Goal: Task Accomplishment & Management: Manage account settings

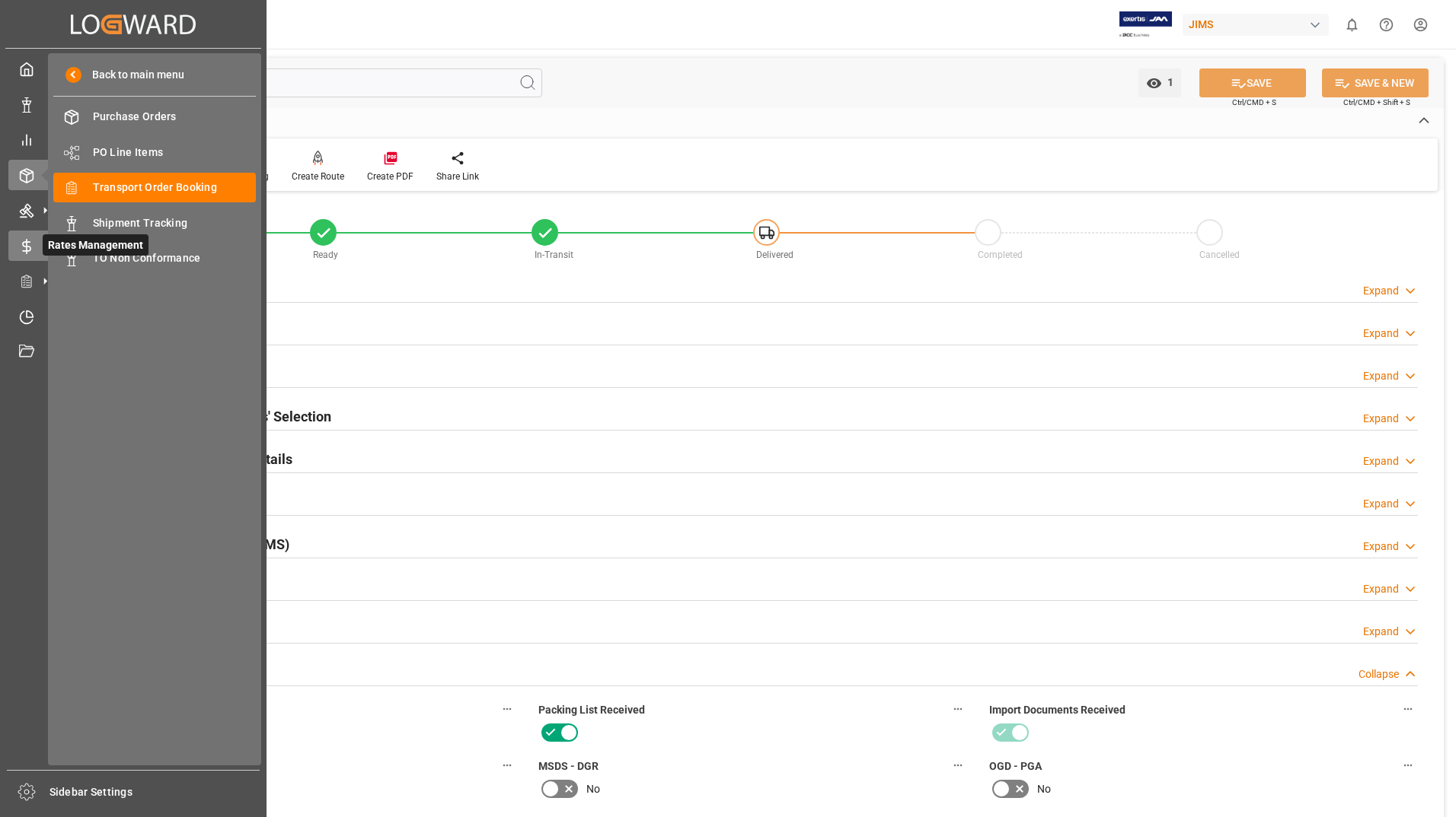
scroll to position [837, 0]
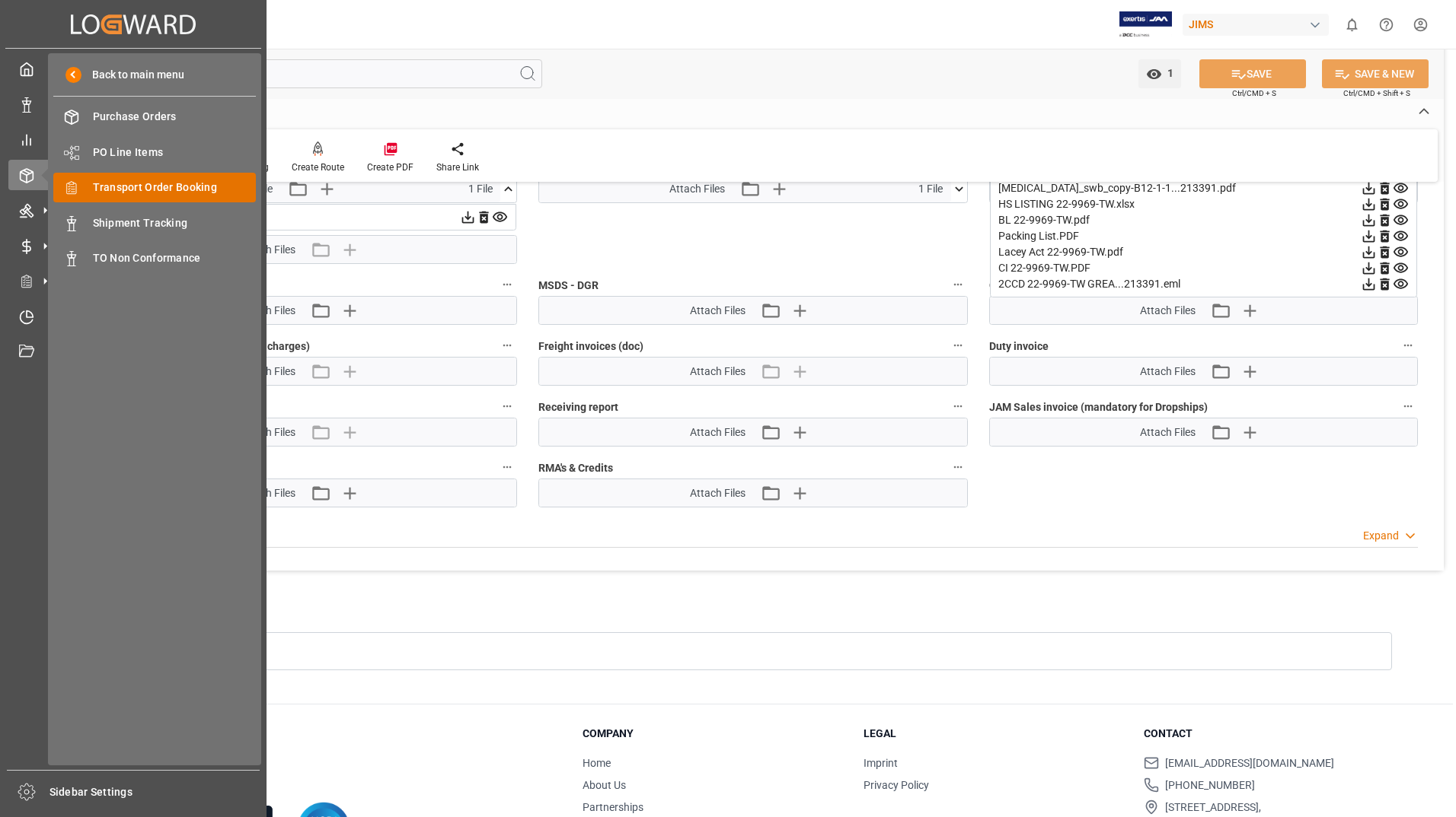
click at [173, 188] on span "Transport Order Booking" at bounding box center [174, 188] width 163 height 16
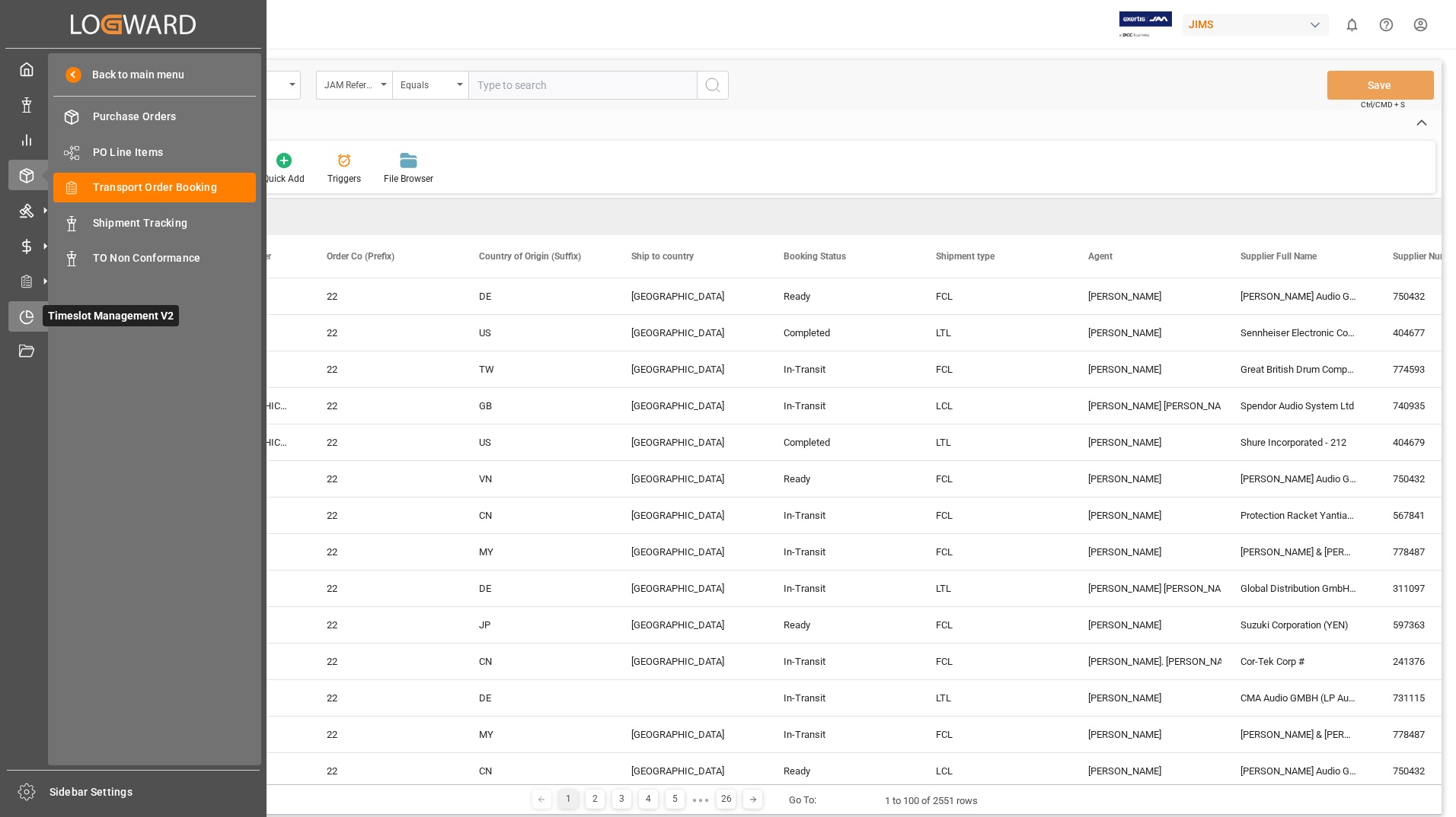
click at [22, 315] on icon at bounding box center [27, 317] width 13 height 13
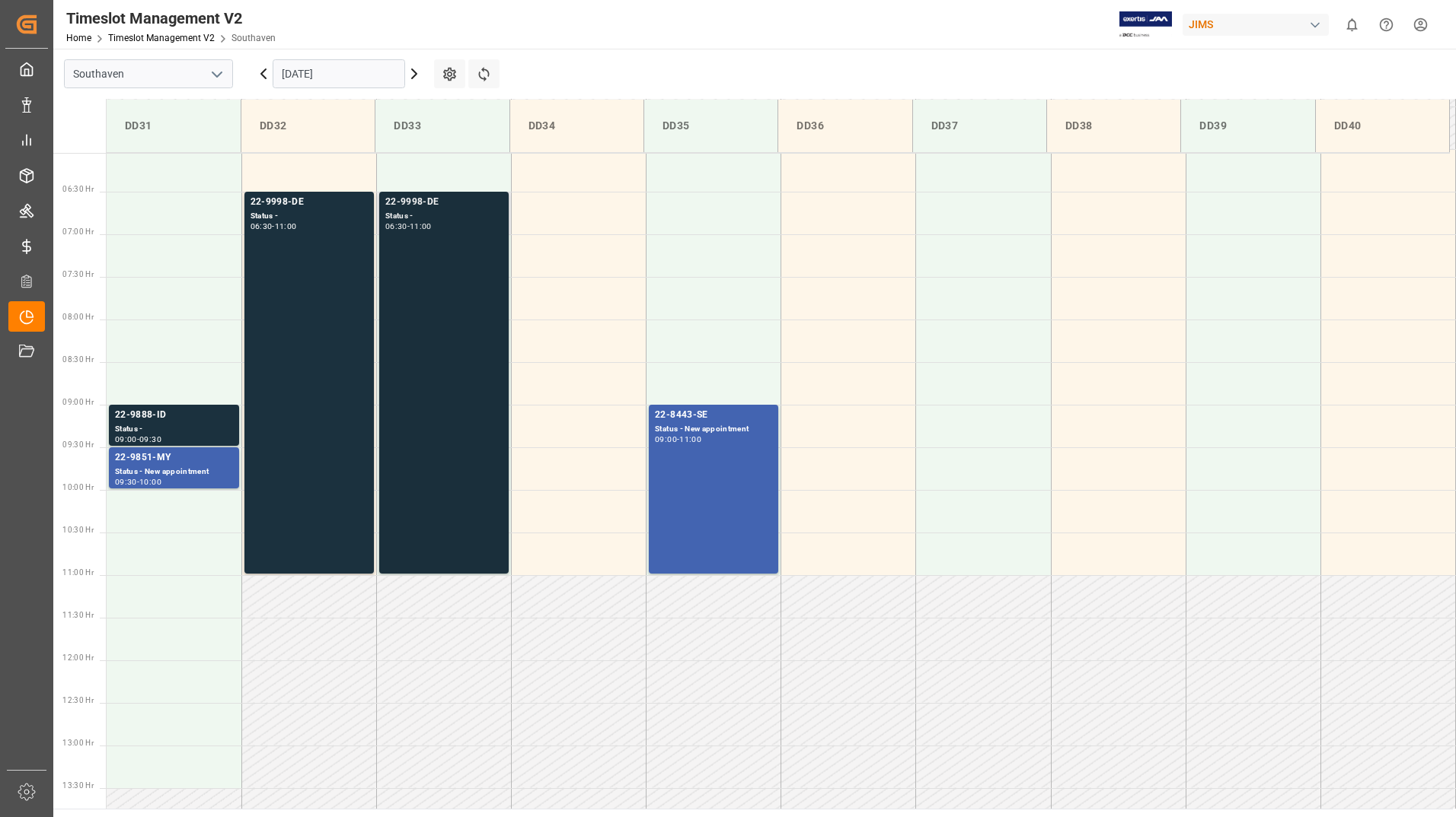
scroll to position [587, 0]
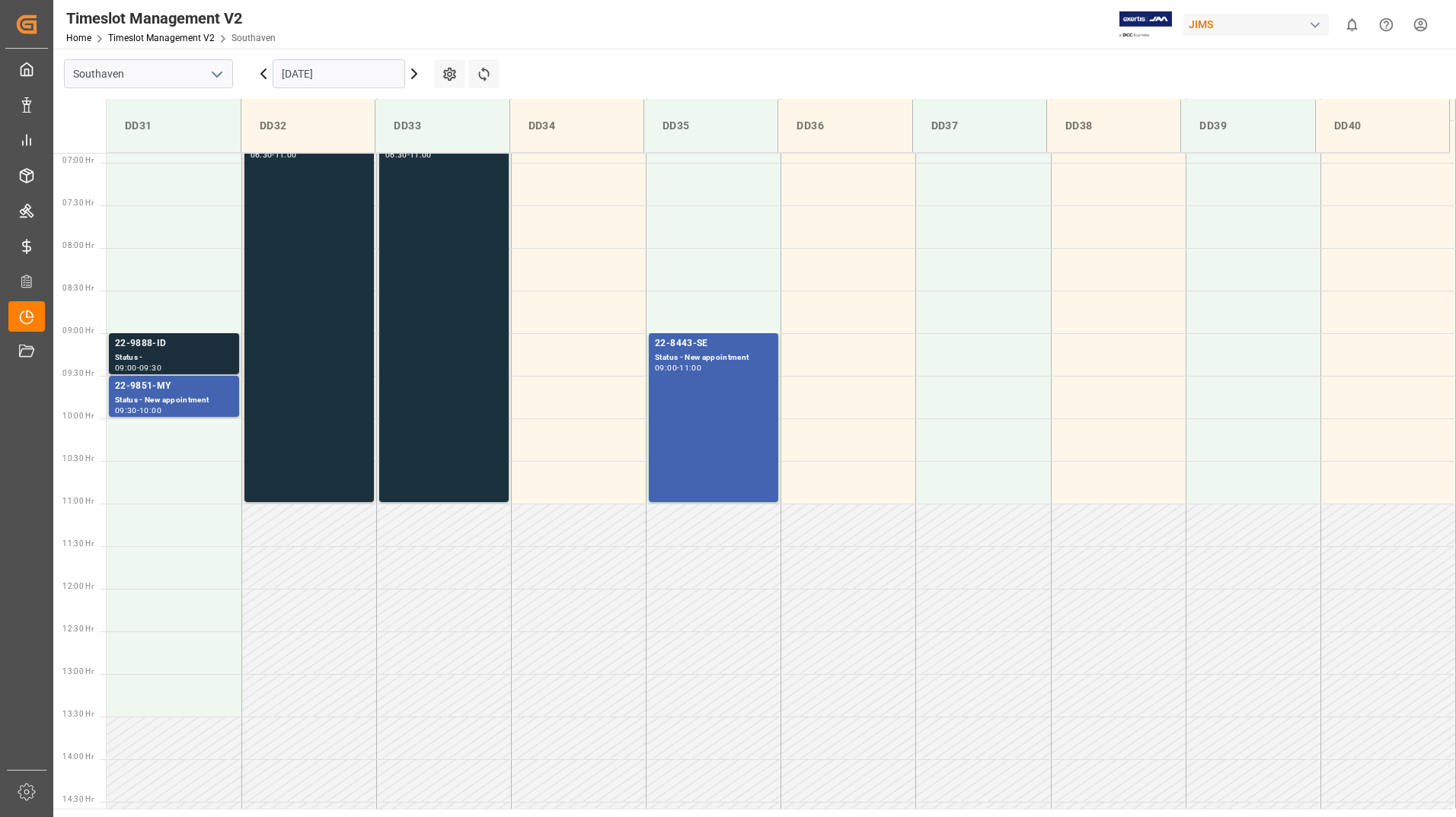
click at [182, 360] on div "Status -" at bounding box center [173, 358] width 118 height 13
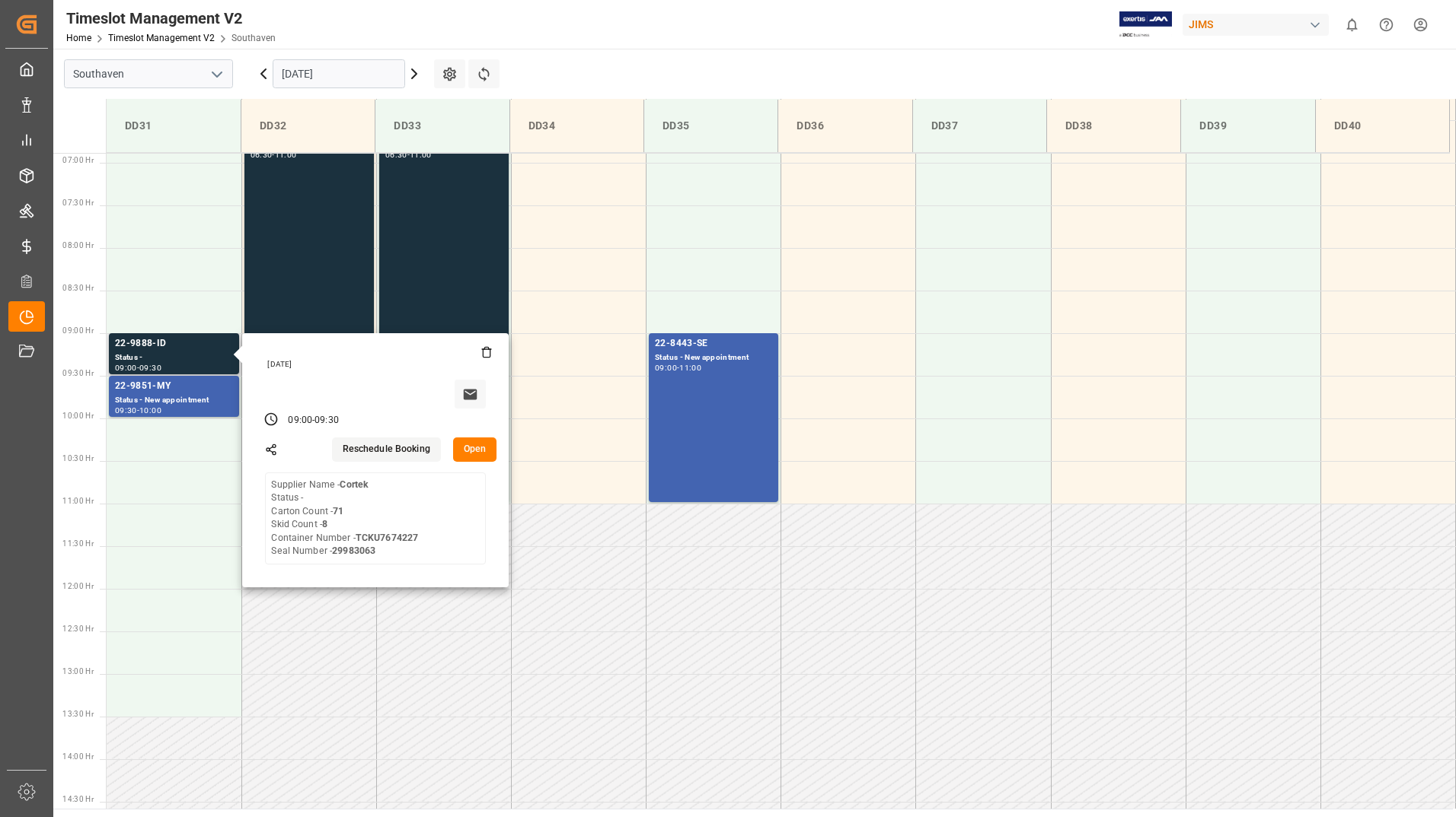
click at [461, 442] on button "Open" at bounding box center [475, 449] width 44 height 24
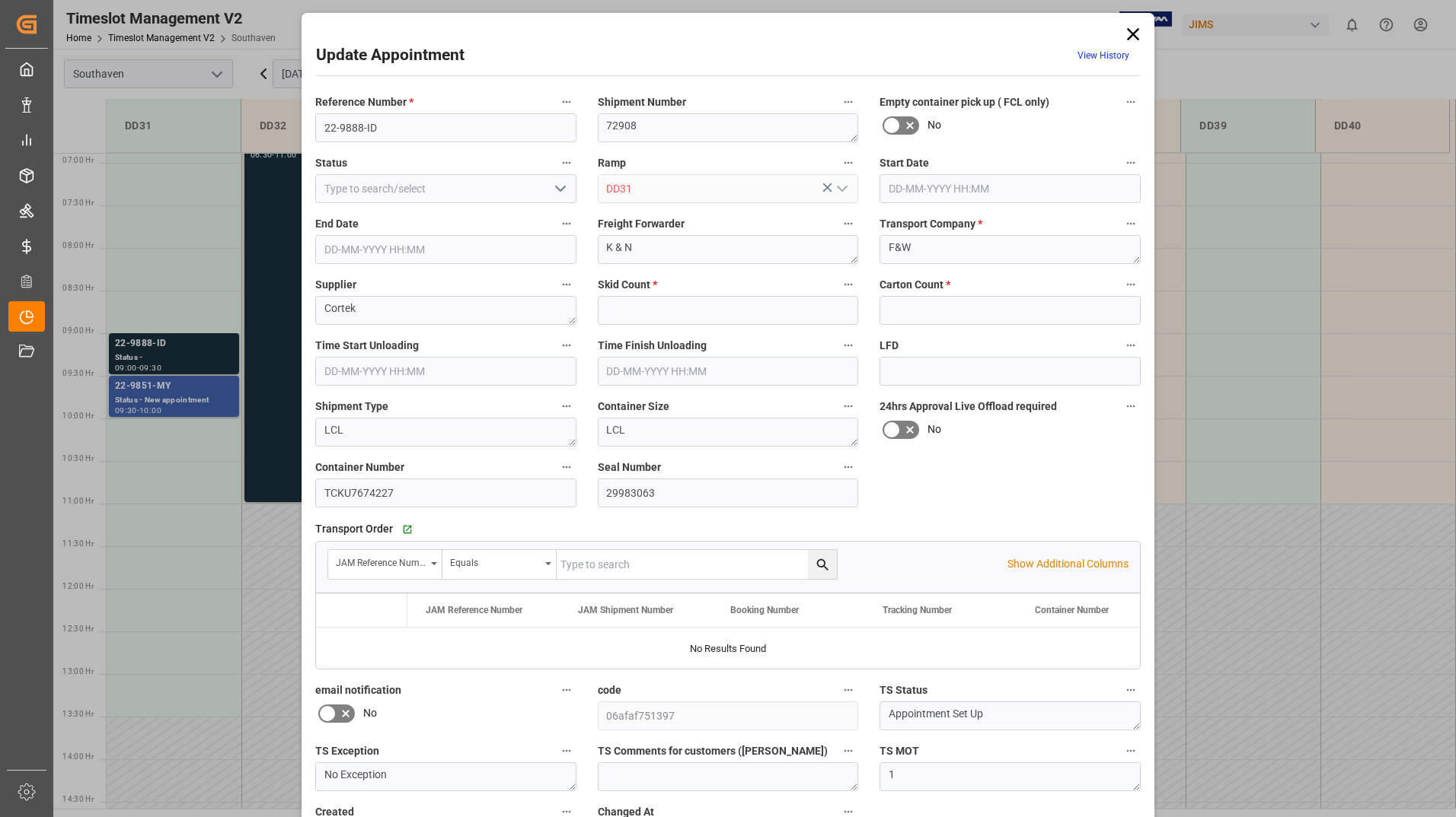
type input "8"
type input "71"
type input "[DATE] 09:00"
type input "[DATE] 09:30"
type input "[DATE] 13:50"
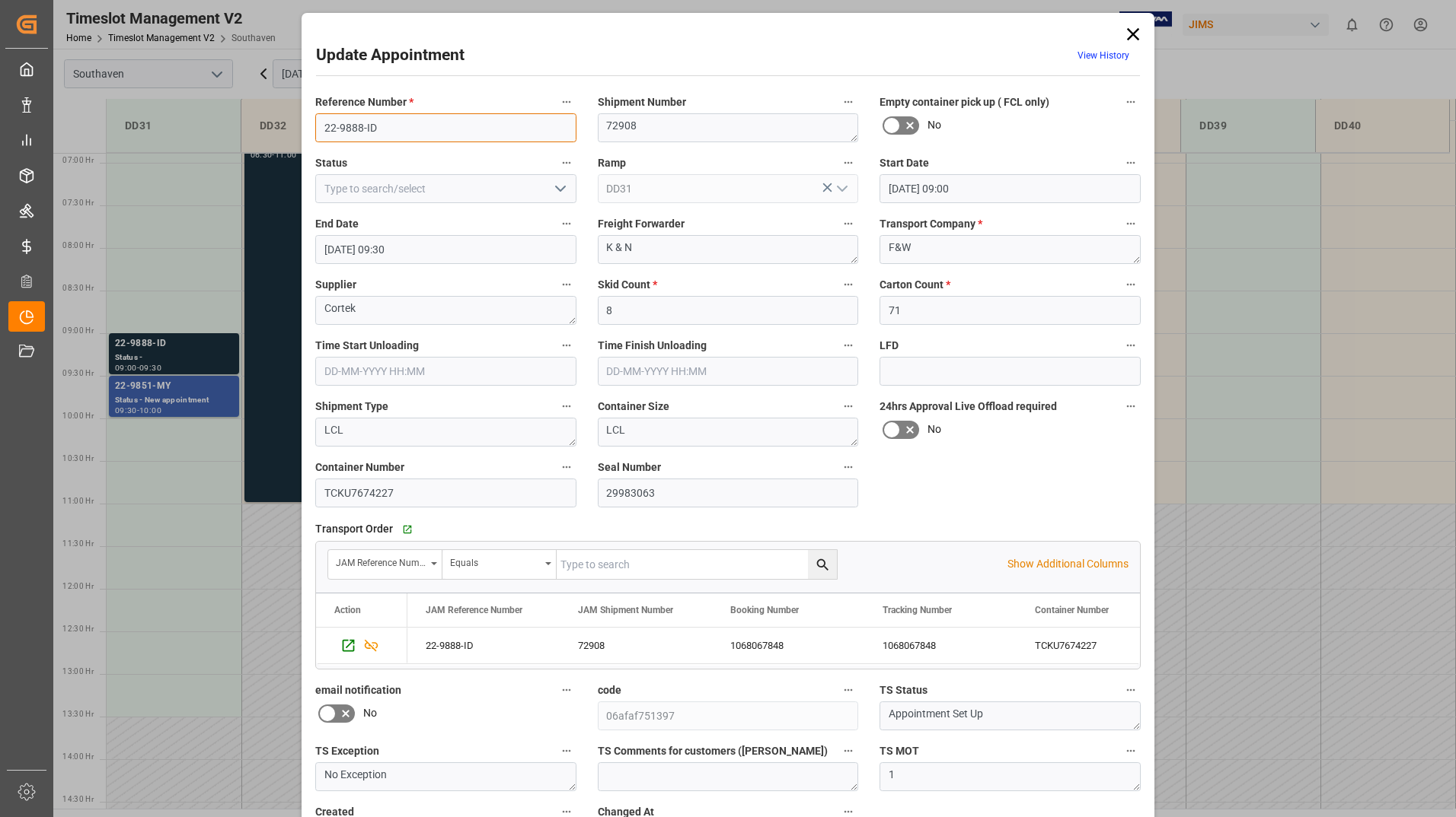
drag, startPoint x: 318, startPoint y: 122, endPoint x: 379, endPoint y: 125, distance: 61.1
click at [379, 125] on input "22-9888-ID" at bounding box center [445, 128] width 261 height 29
click at [1124, 26] on icon at bounding box center [1133, 34] width 22 height 22
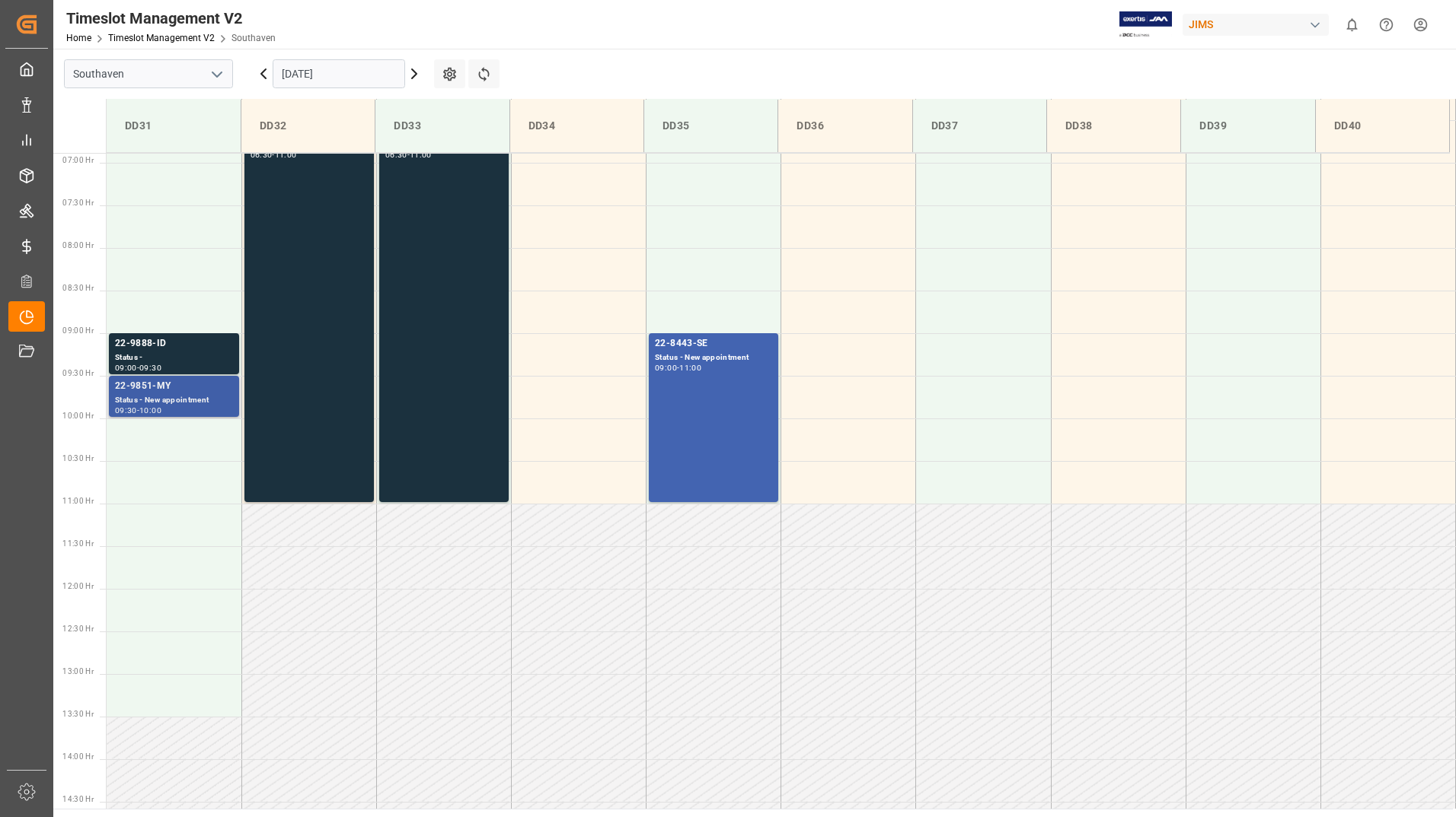
click at [169, 395] on div "Status - New appointment" at bounding box center [173, 400] width 118 height 13
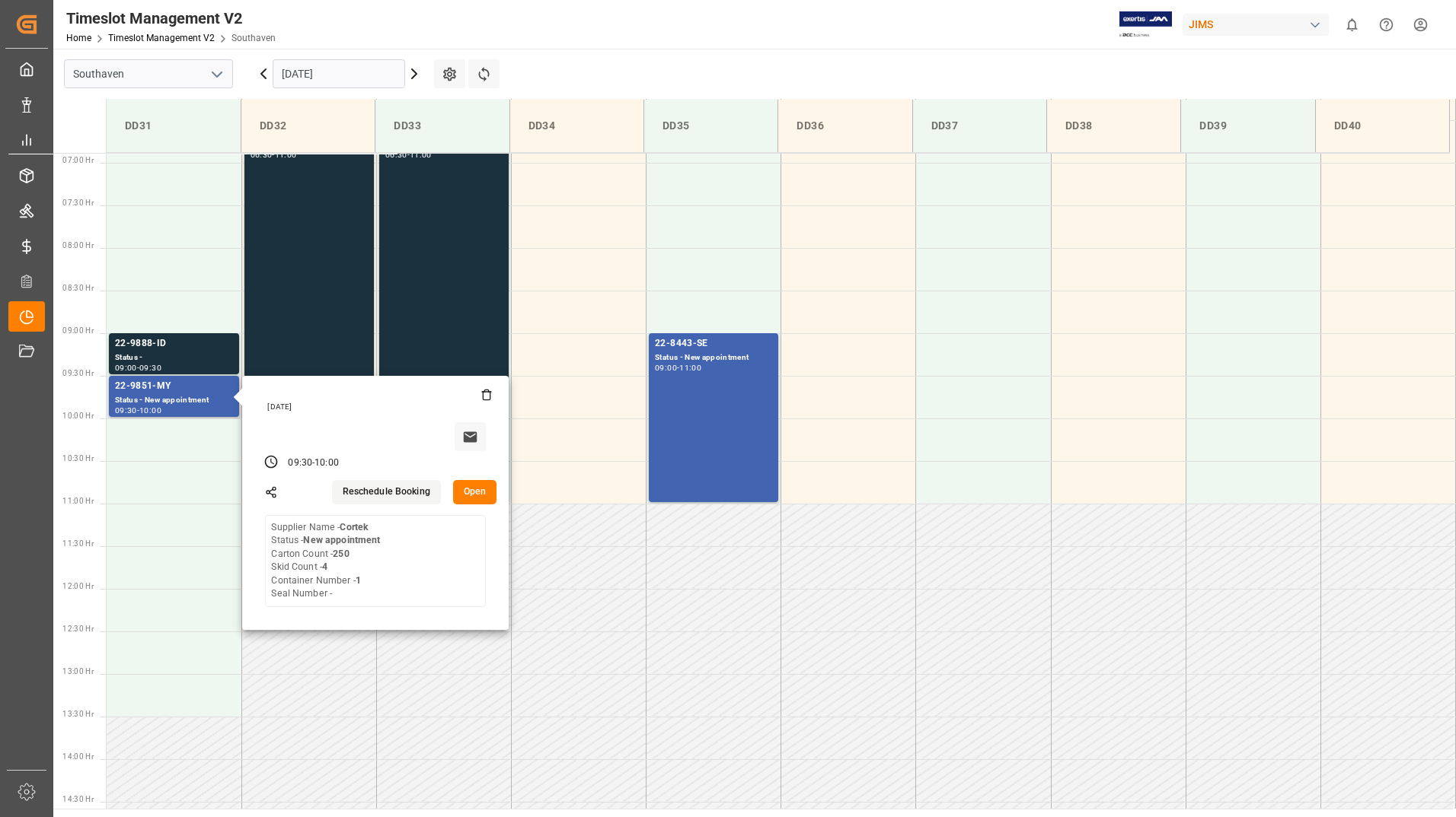
click at [484, 498] on button "Open" at bounding box center [475, 492] width 44 height 24
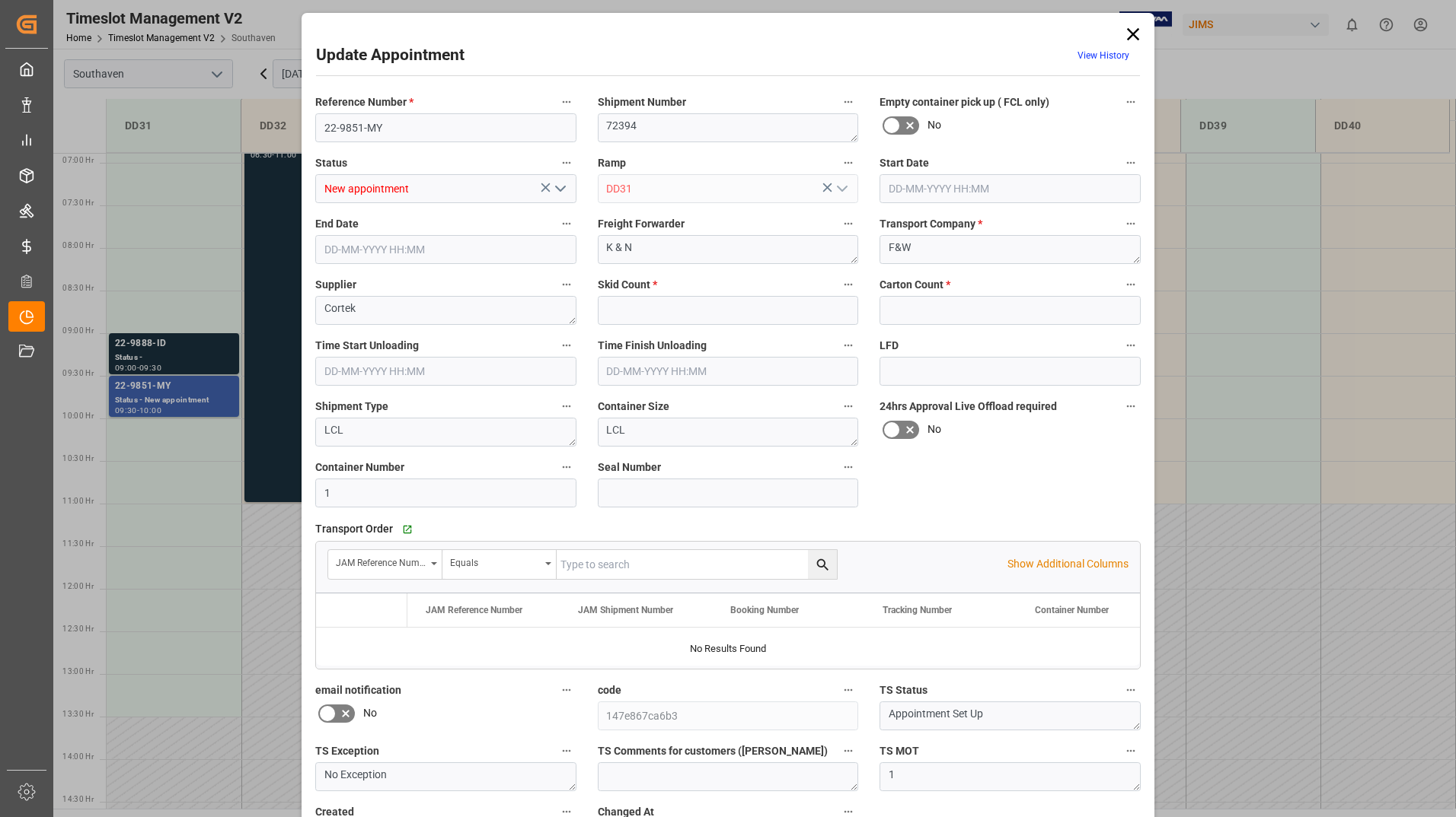
type input "4"
type input "250"
type input "[DATE] 09:30"
type input "[DATE] 10:00"
type input "[DATE] 17:11"
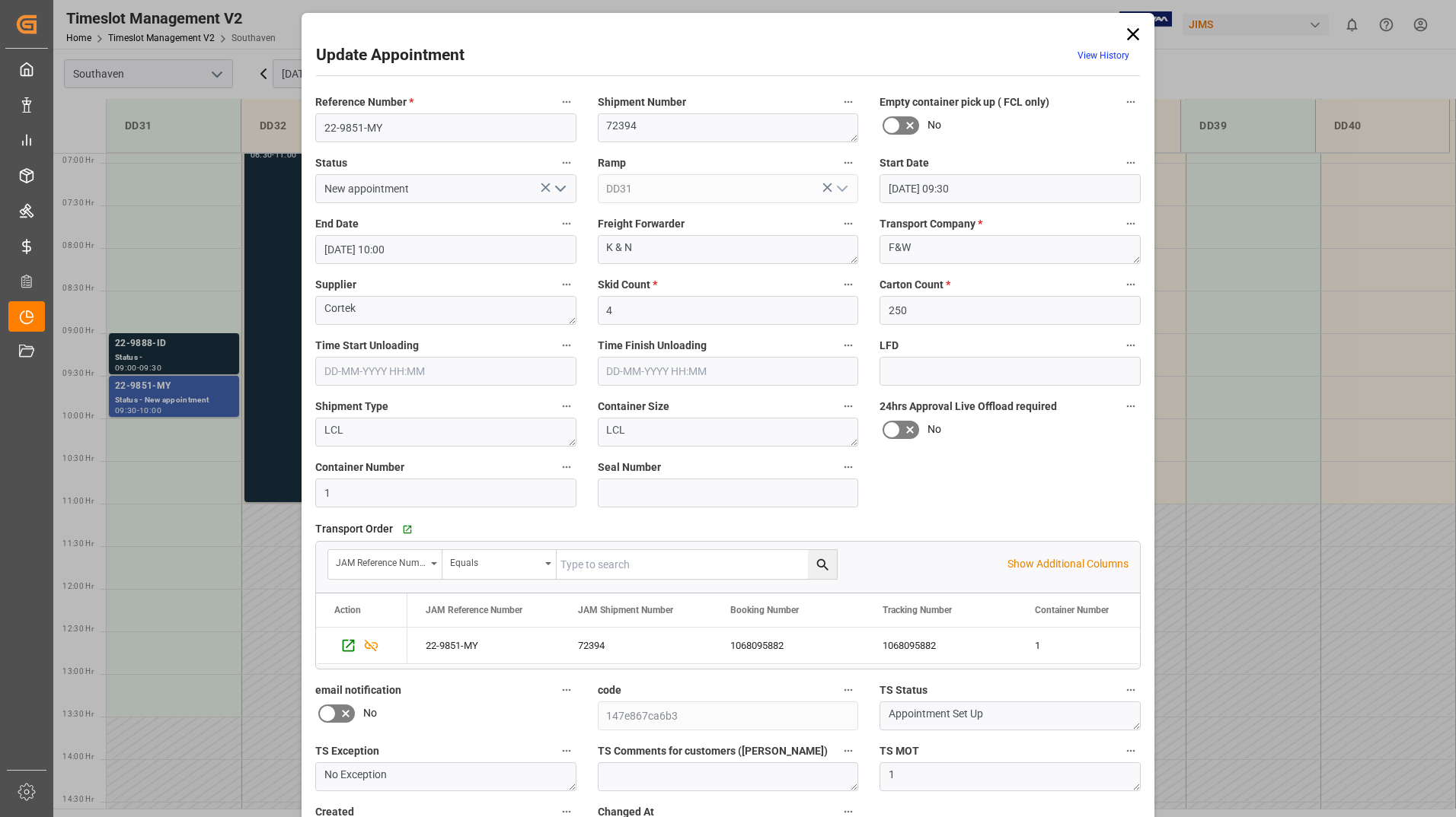
click at [556, 190] on polyline "open menu" at bounding box center [560, 188] width 9 height 5
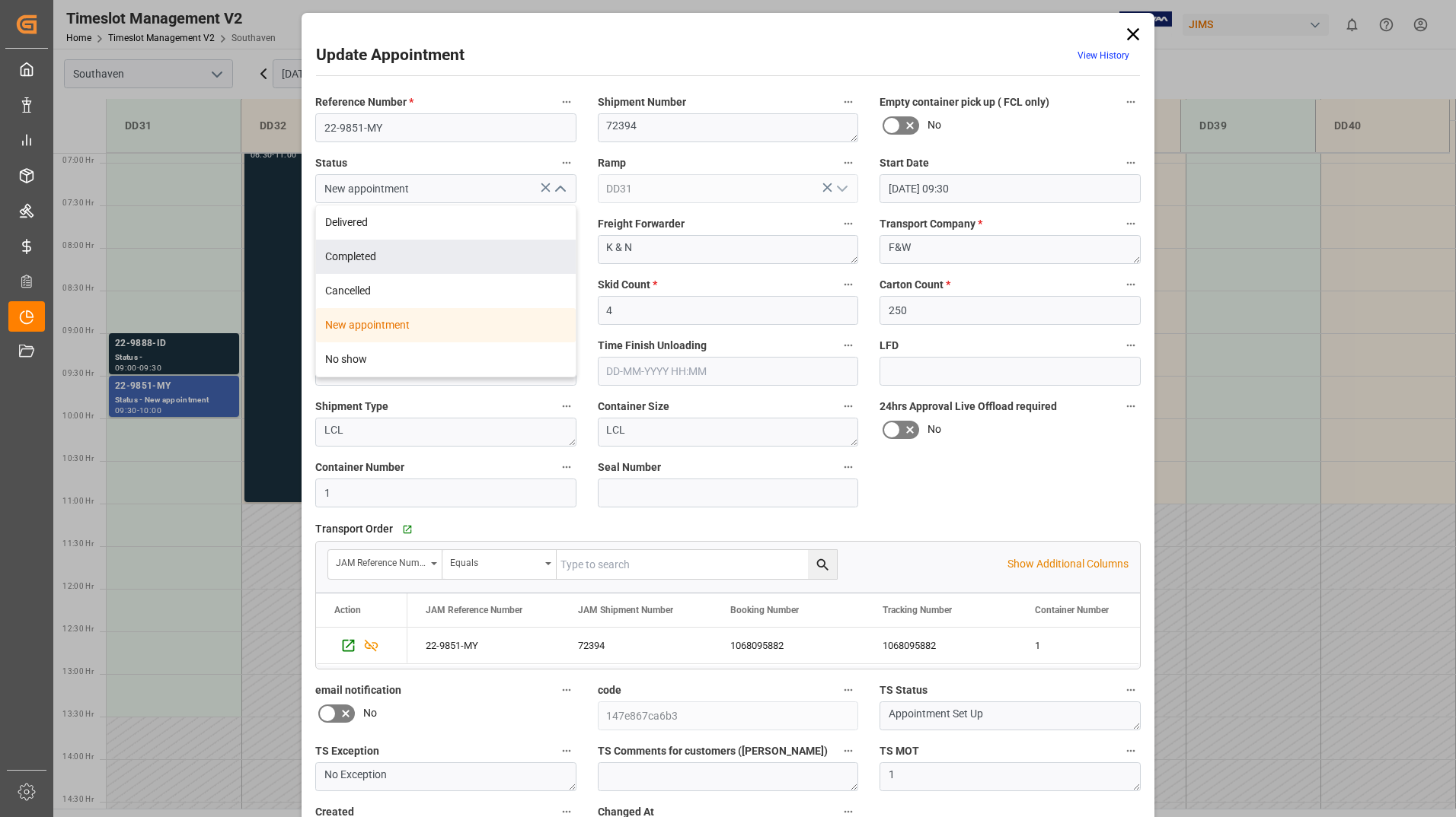
drag, startPoint x: 500, startPoint y: 251, endPoint x: 524, endPoint y: 286, distance: 42.4
click at [499, 251] on div "Completed" at bounding box center [446, 257] width 260 height 34
type input "Completed"
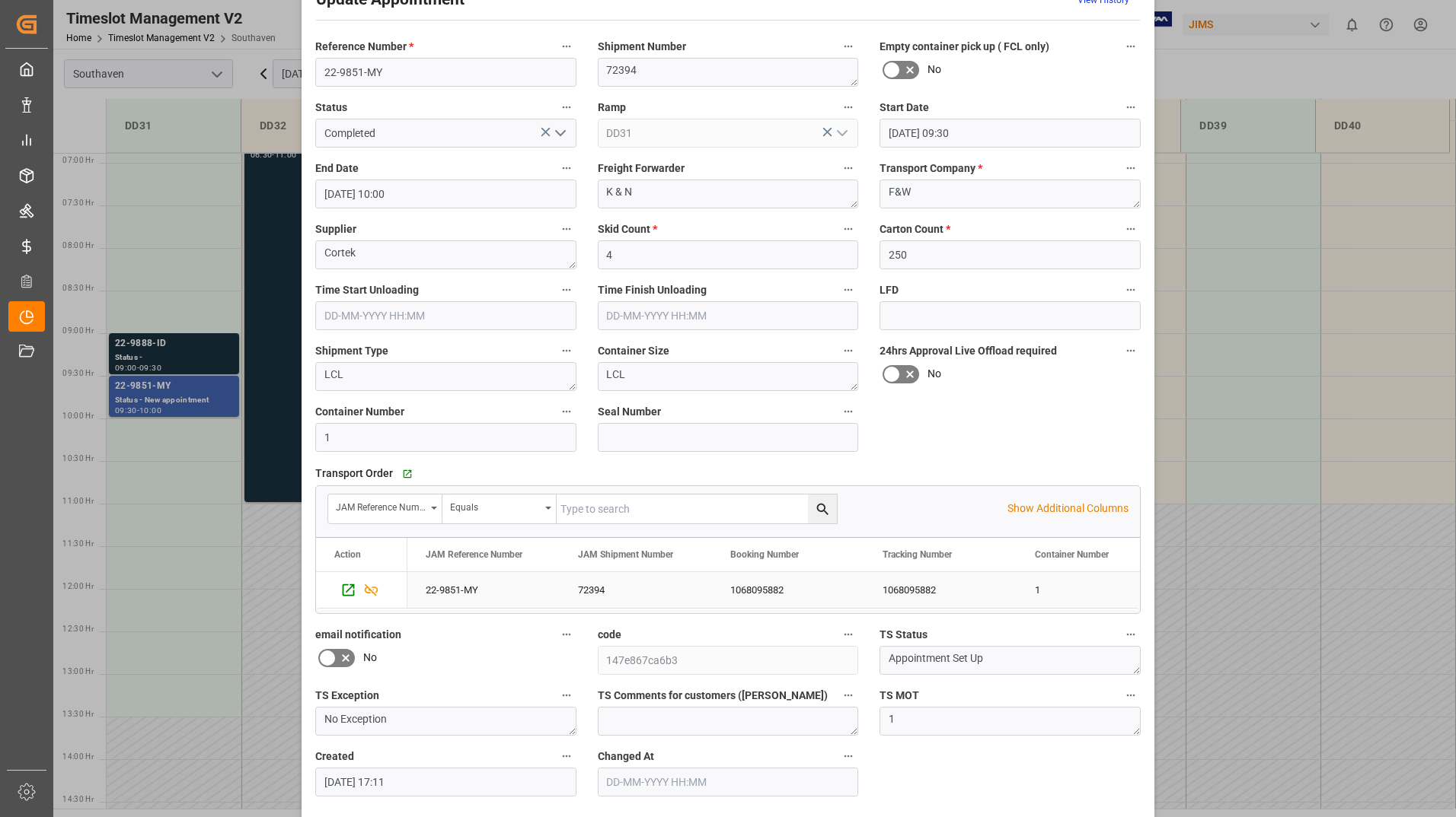
scroll to position [113, 0]
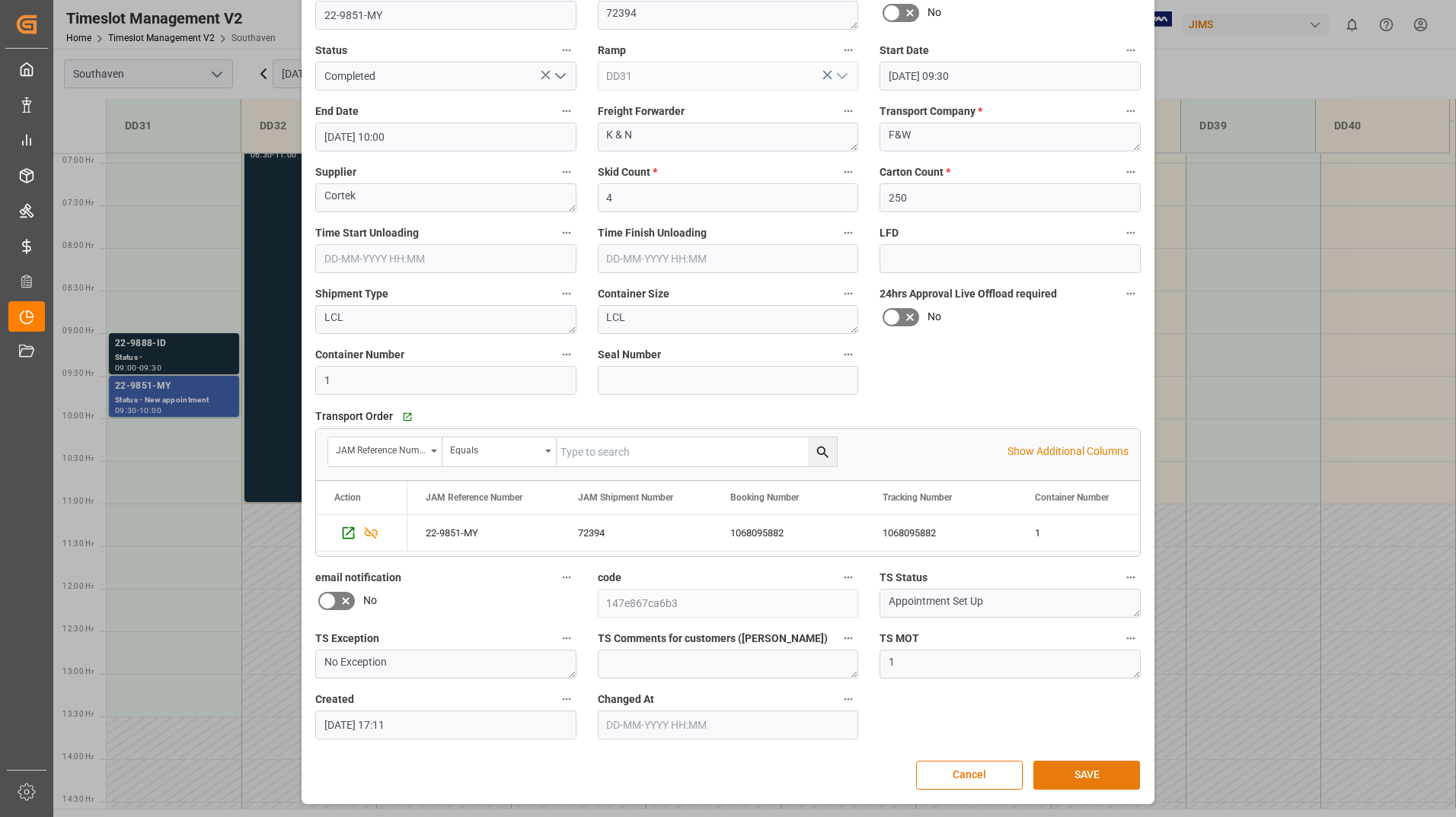
click at [1055, 781] on button "SAVE" at bounding box center [1086, 776] width 106 height 29
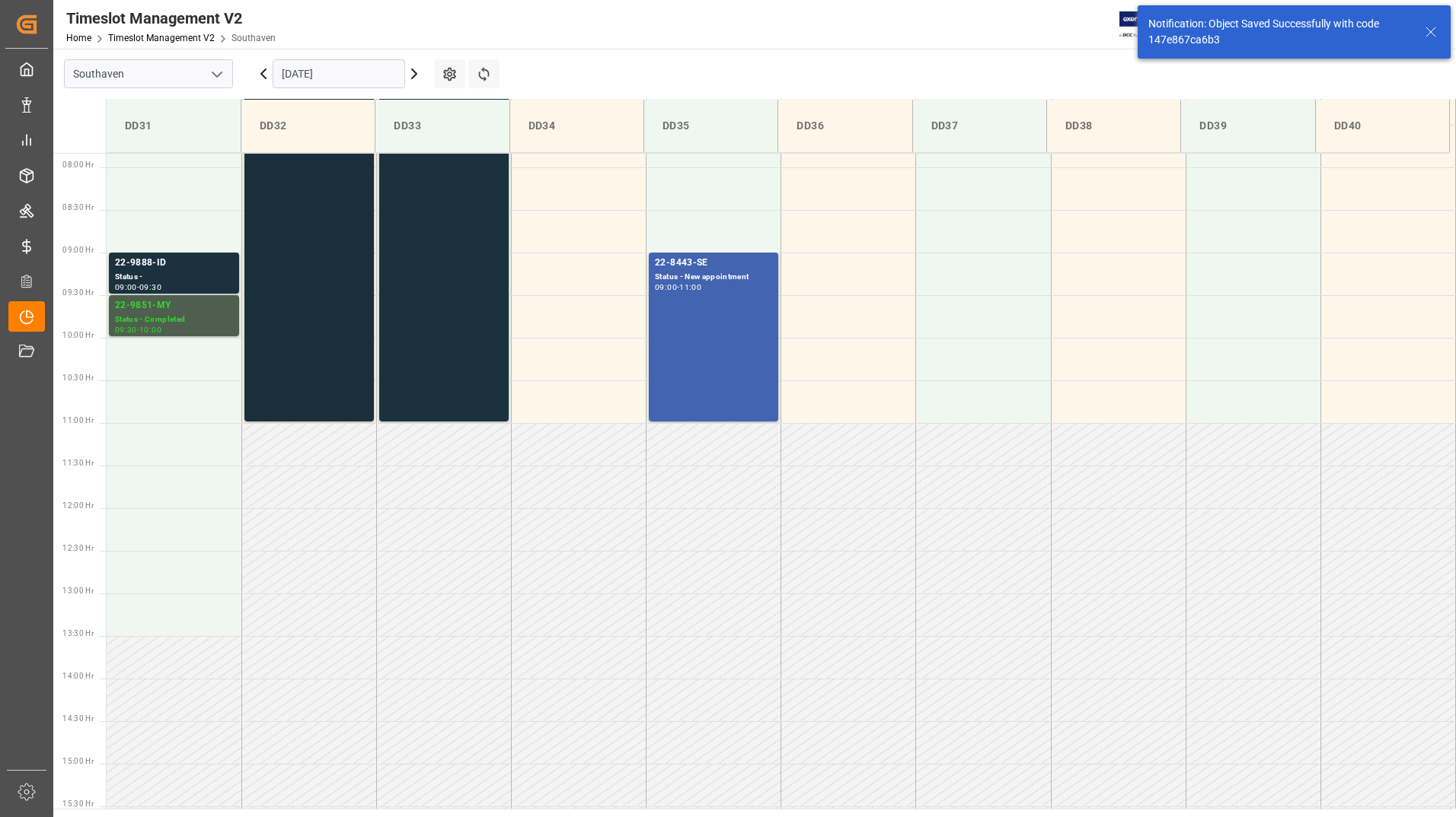
scroll to position [672, 0]
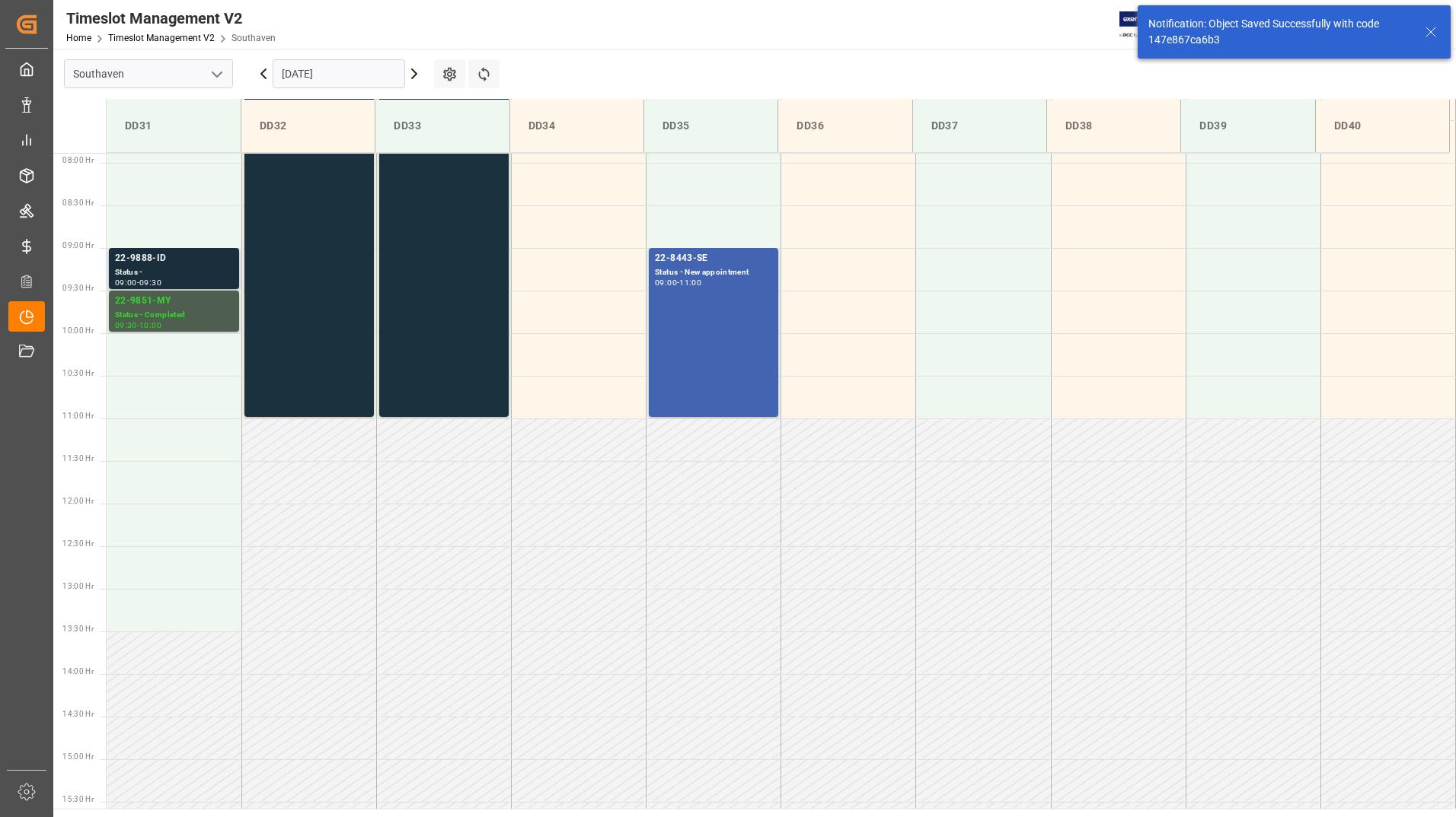
click at [180, 254] on div "22-9888-ID" at bounding box center [173, 259] width 118 height 15
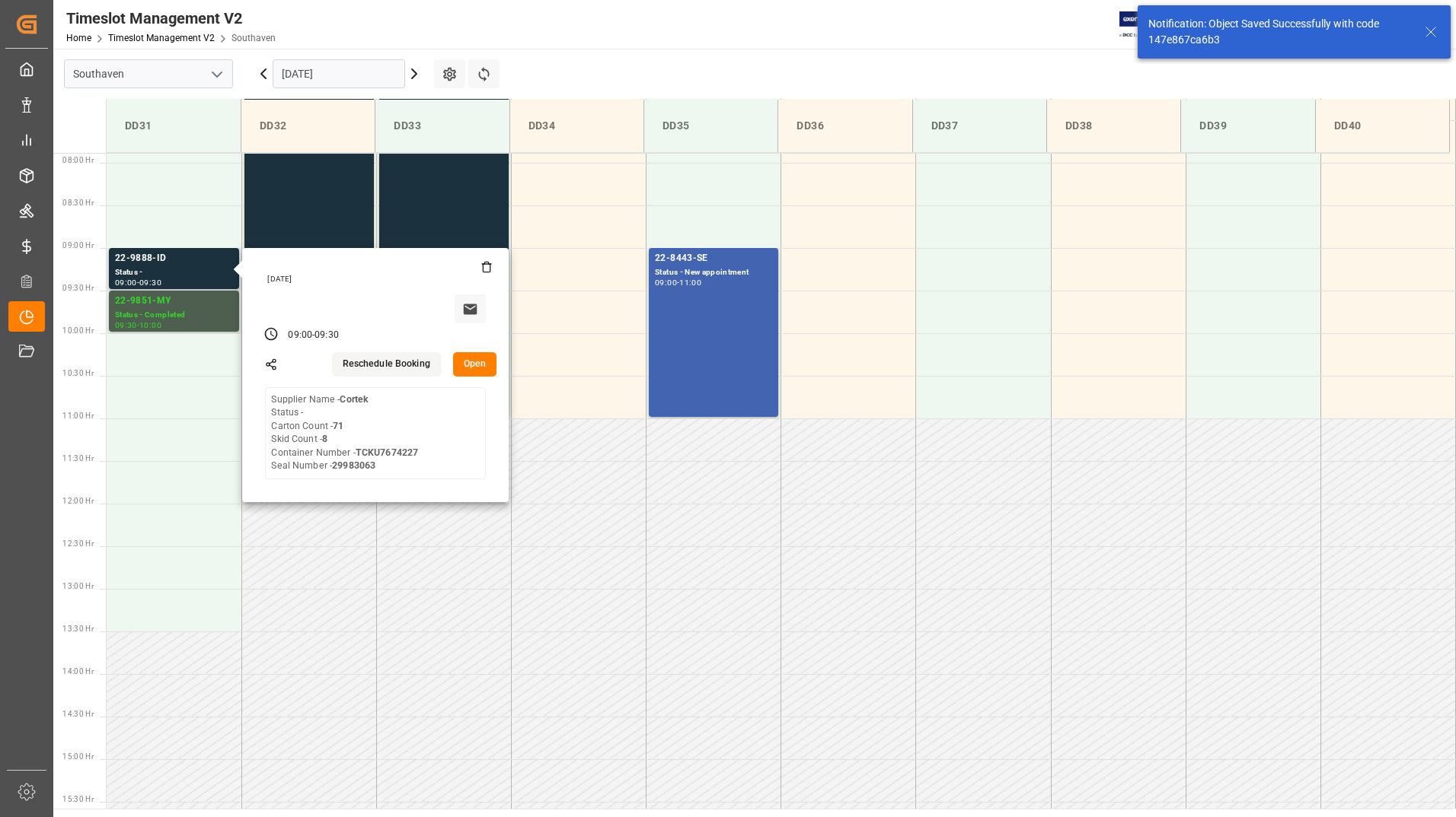
click at [477, 365] on button "Open" at bounding box center [475, 364] width 44 height 24
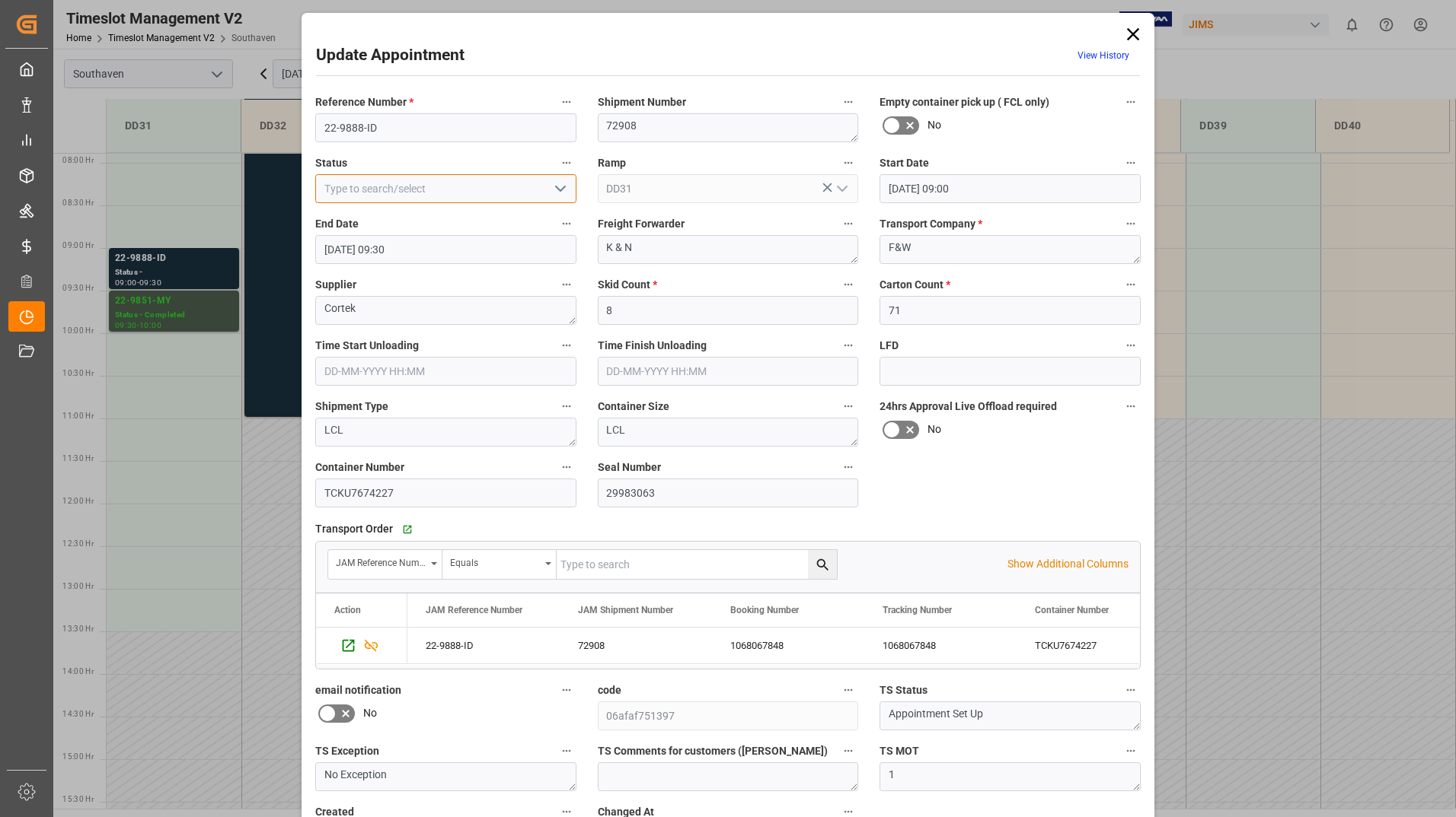
click at [544, 183] on div at bounding box center [445, 188] width 261 height 29
click at [556, 188] on polyline "open menu" at bounding box center [560, 188] width 9 height 5
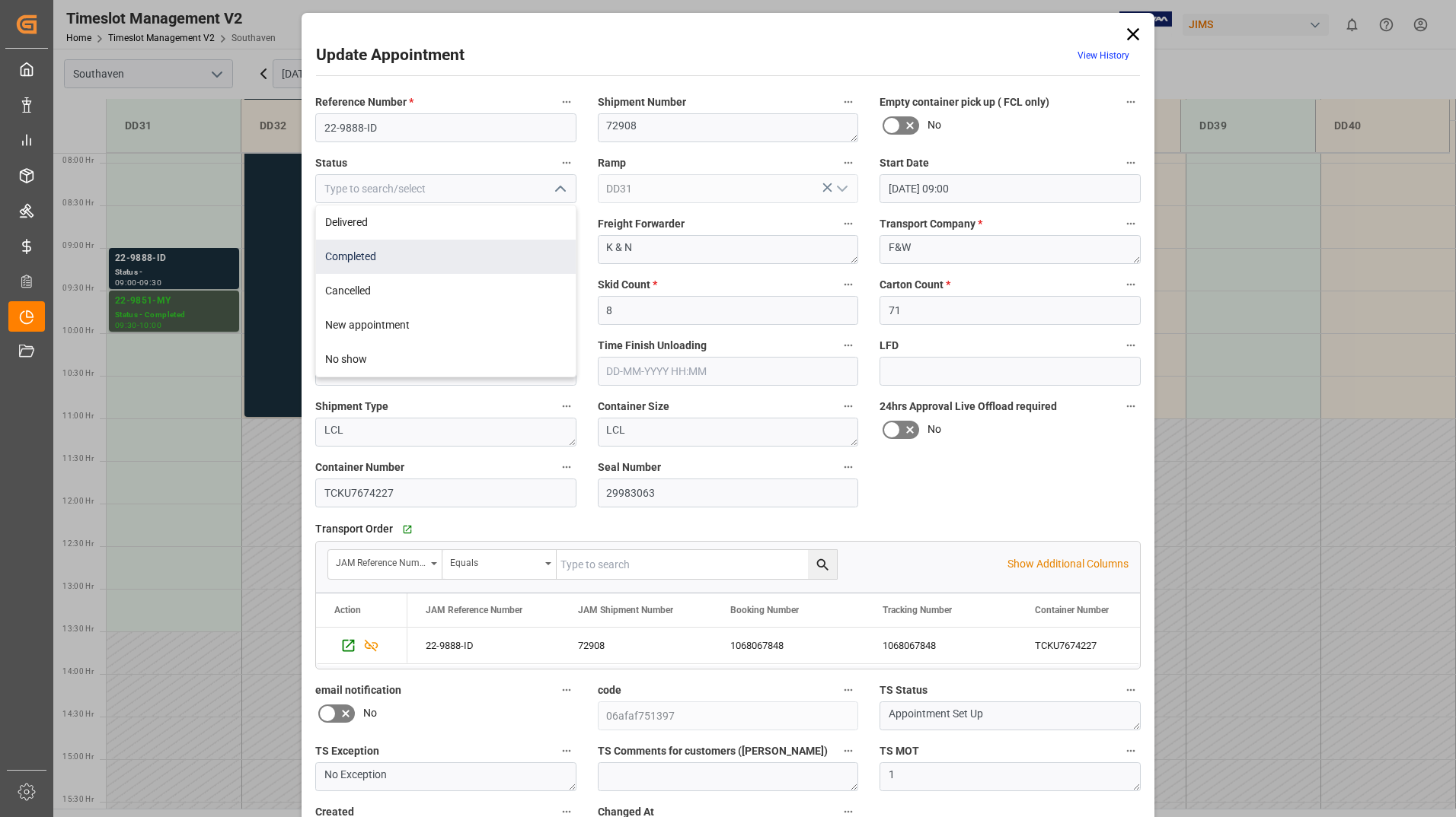
click at [520, 251] on div "Completed" at bounding box center [446, 257] width 260 height 34
type input "Completed"
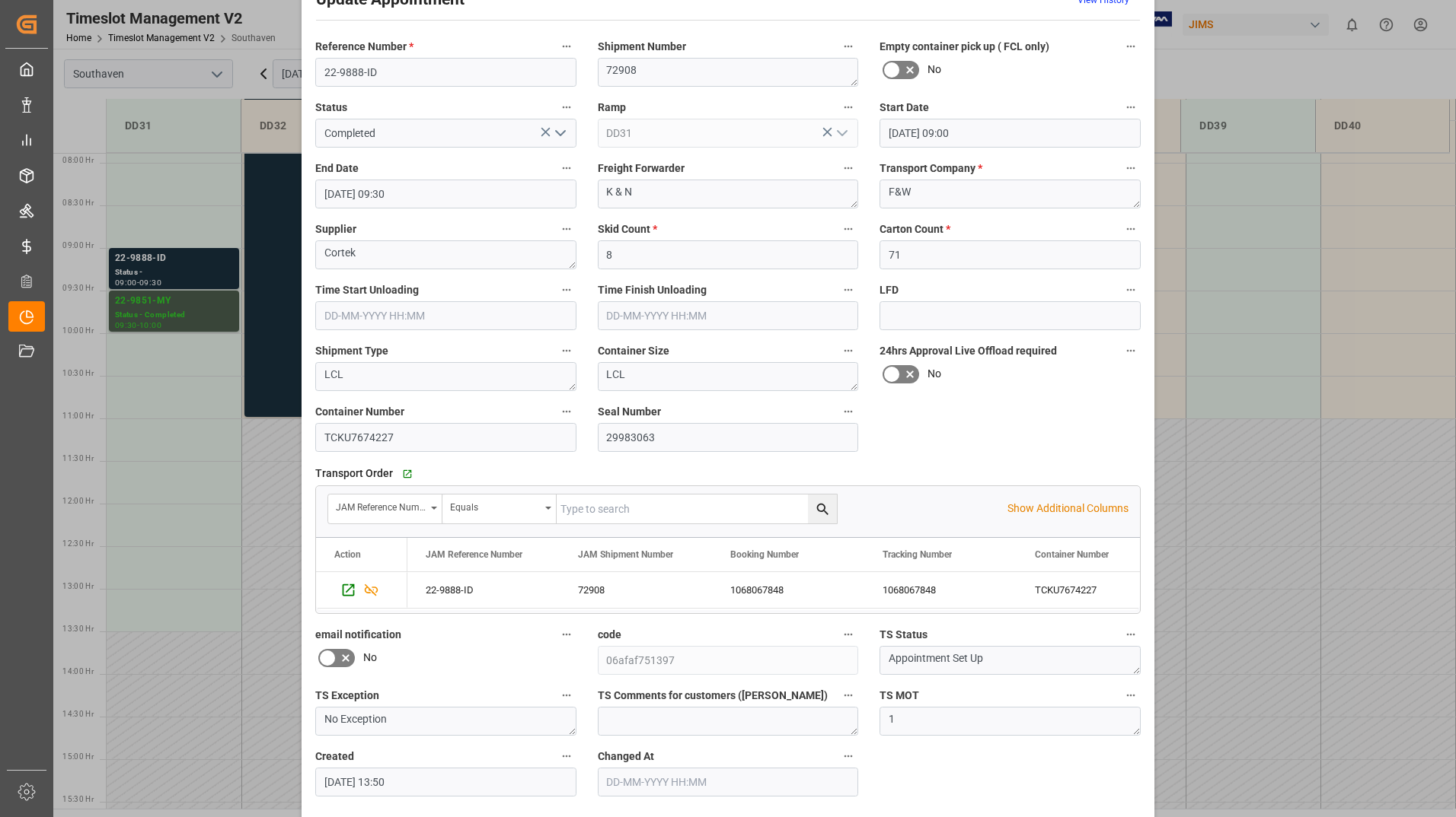
scroll to position [113, 0]
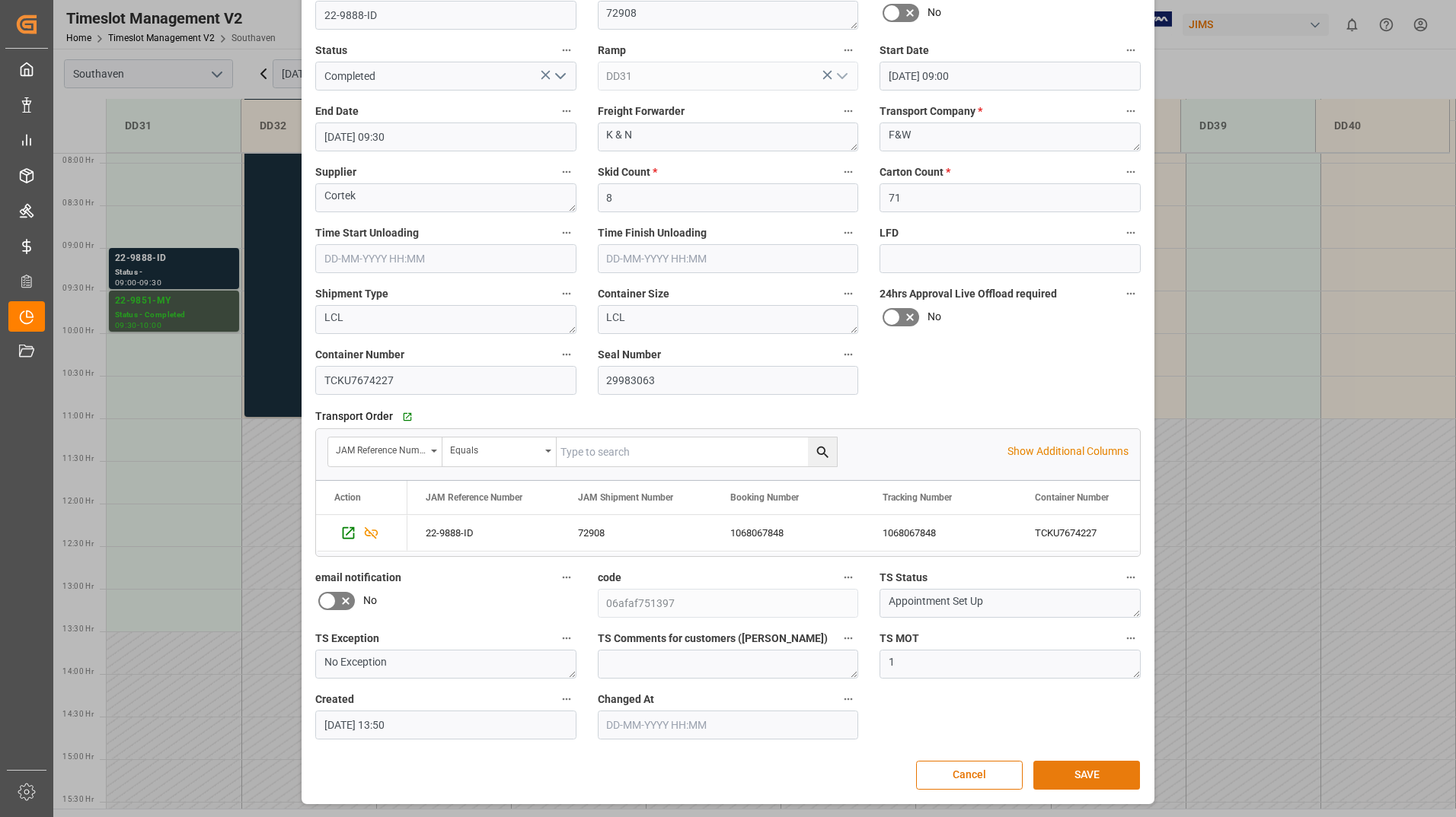
click at [1101, 766] on button "SAVE" at bounding box center [1086, 776] width 106 height 29
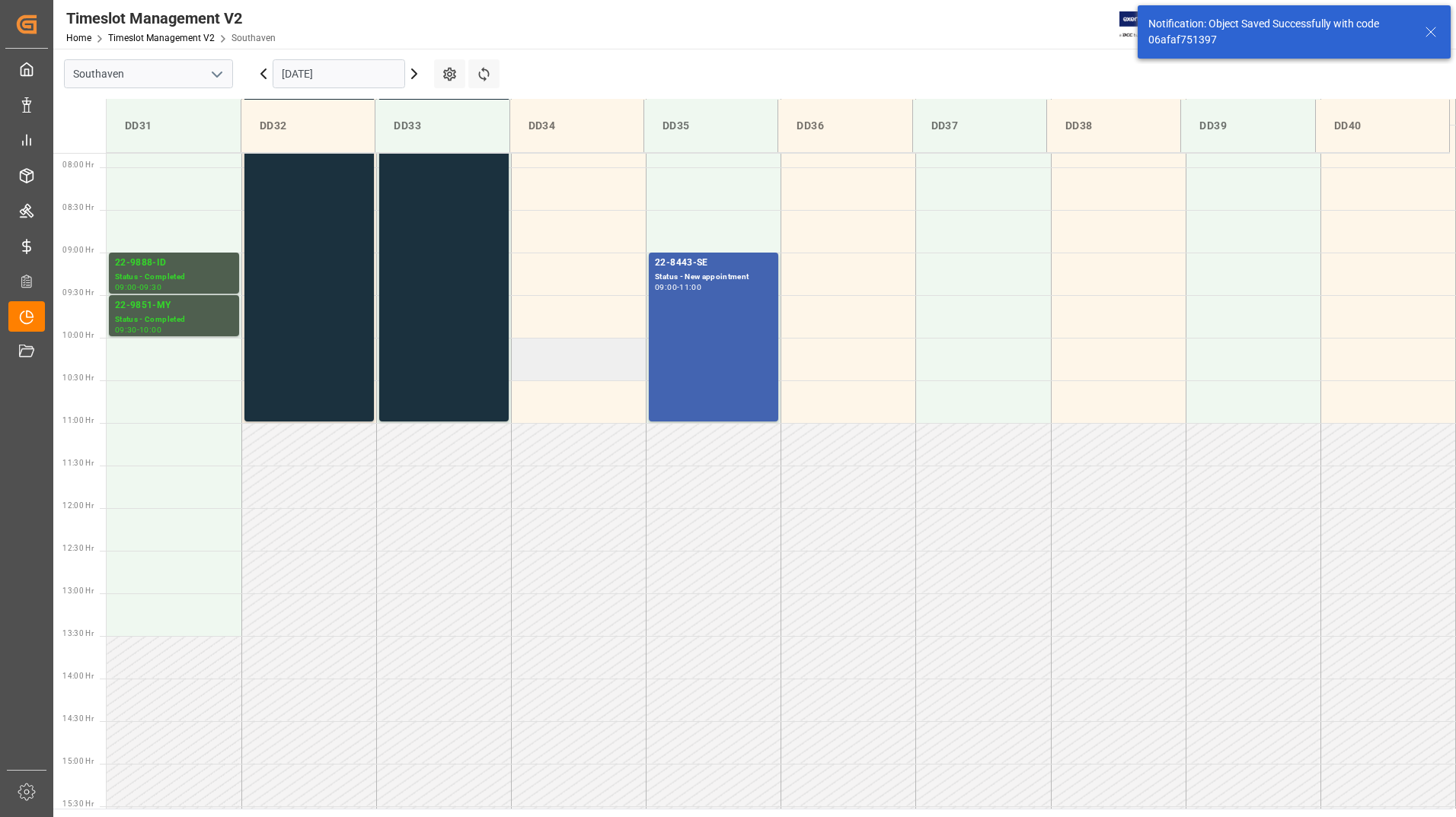
scroll to position [672, 0]
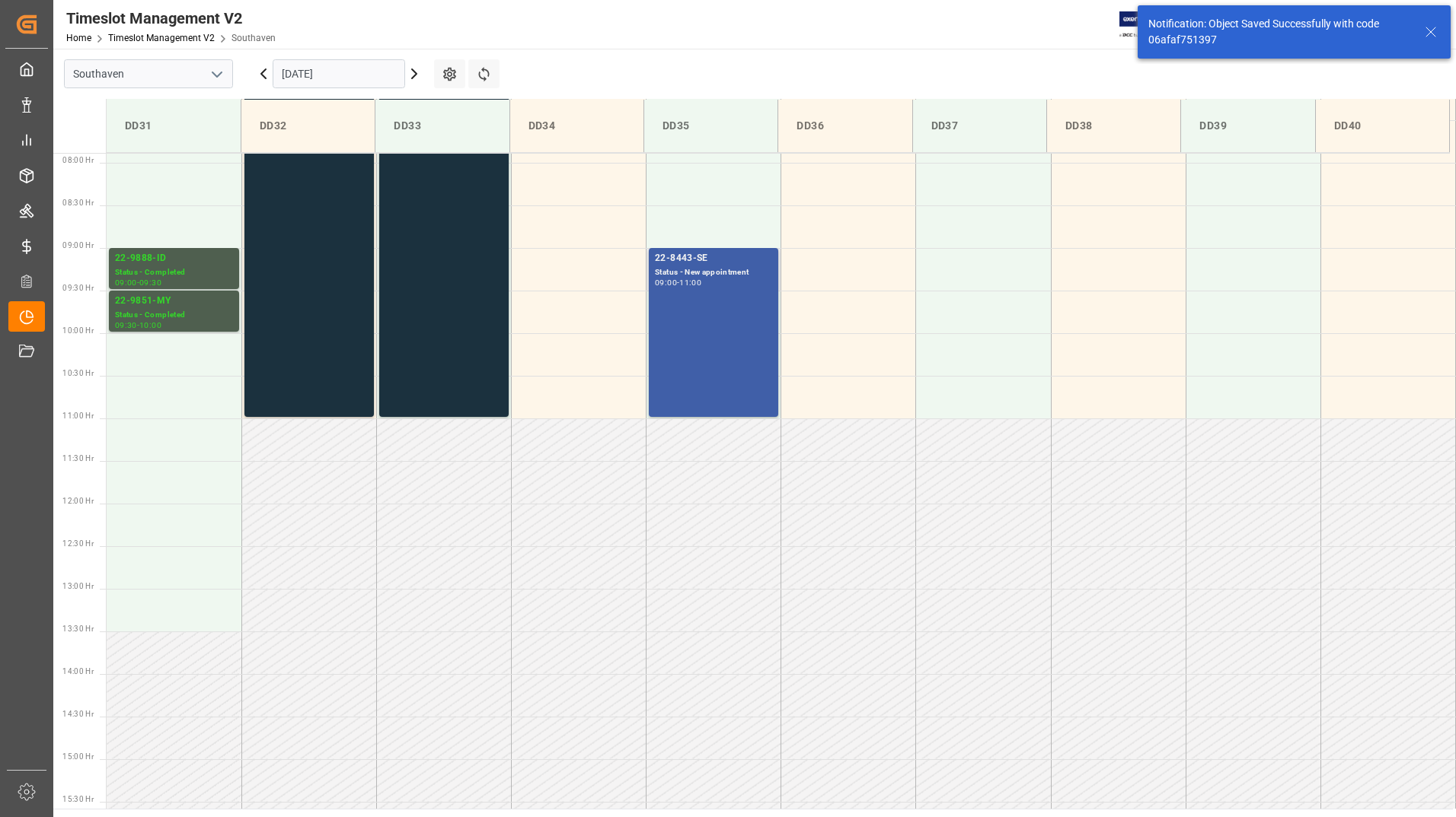
click at [715, 344] on div "22-8443-SE Status - New appointment 09:00 - 11:00" at bounding box center [714, 333] width 117 height 163
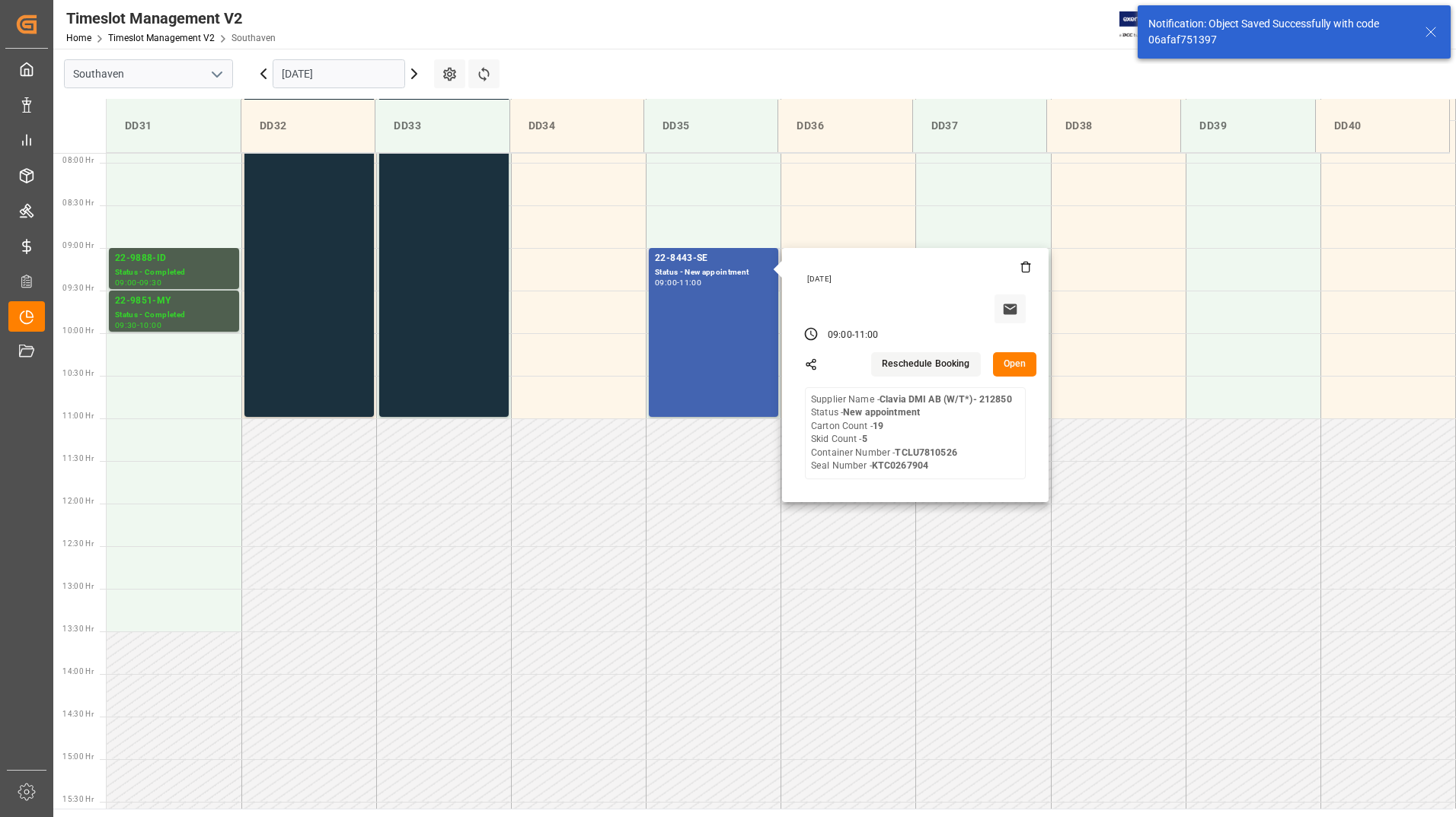
click at [1009, 356] on button "Open" at bounding box center [1015, 364] width 44 height 24
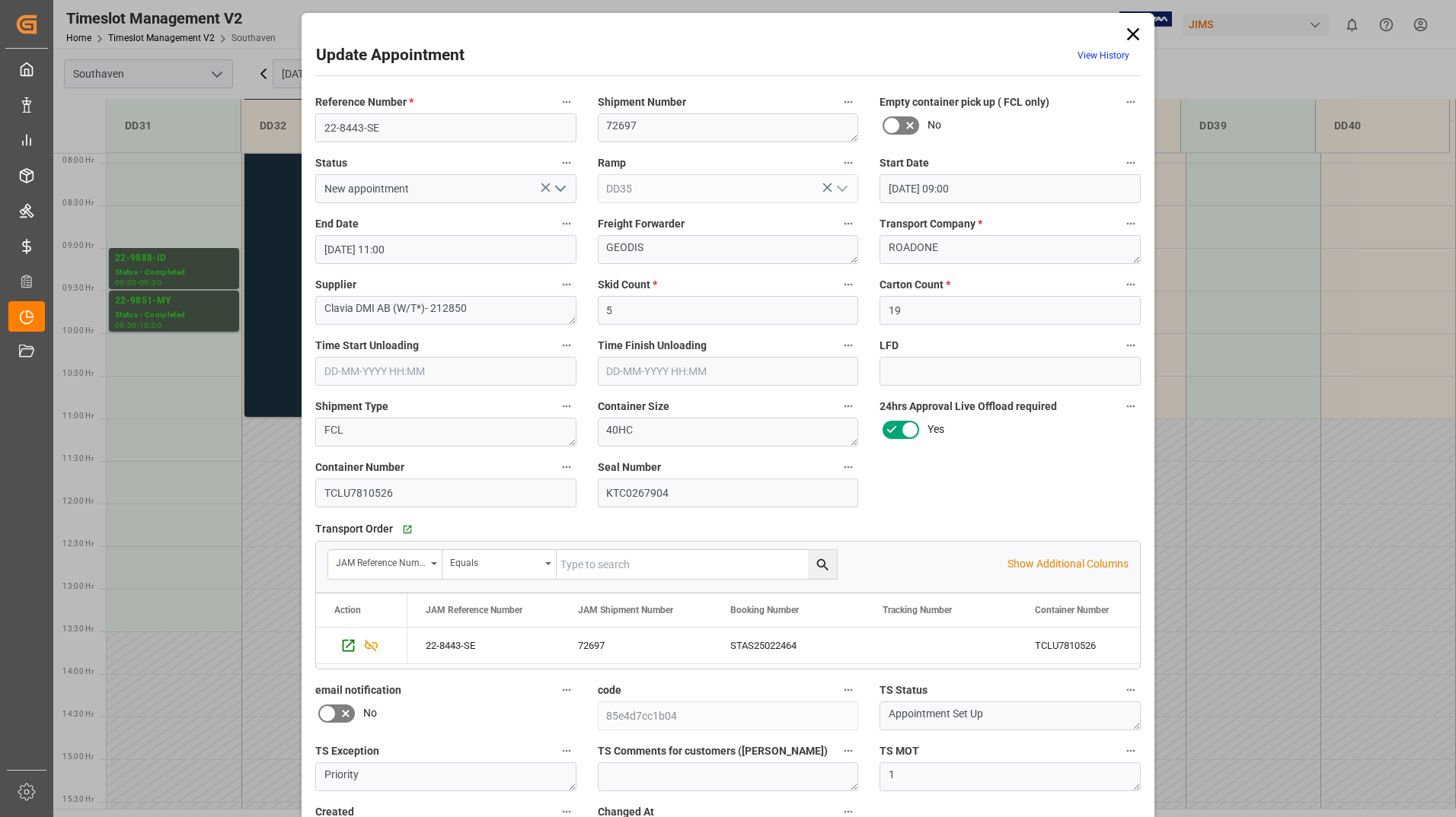
click at [564, 185] on icon "open menu" at bounding box center [560, 188] width 18 height 18
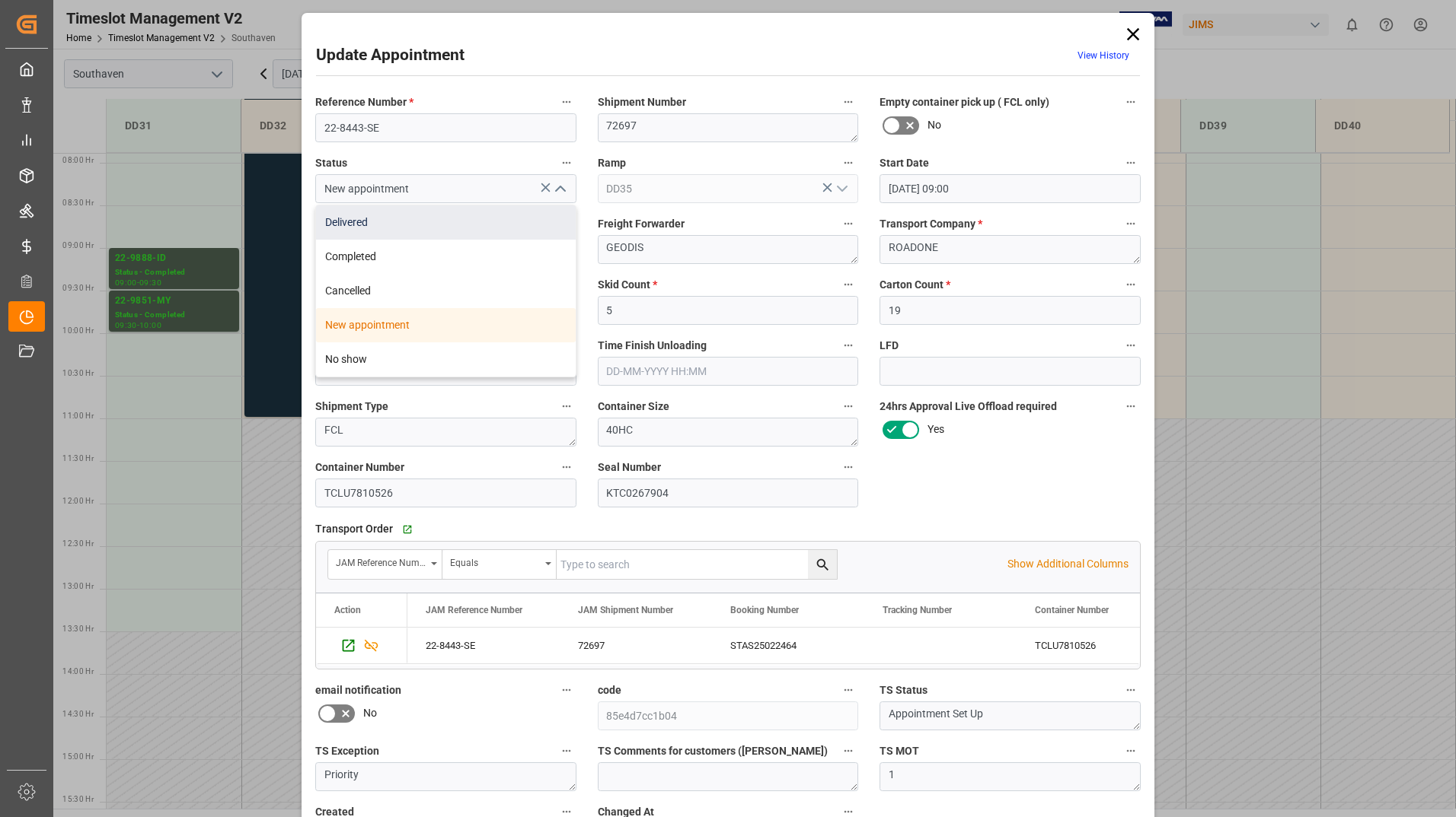
click at [511, 219] on div "Delivered" at bounding box center [446, 223] width 260 height 34
type input "Delivered"
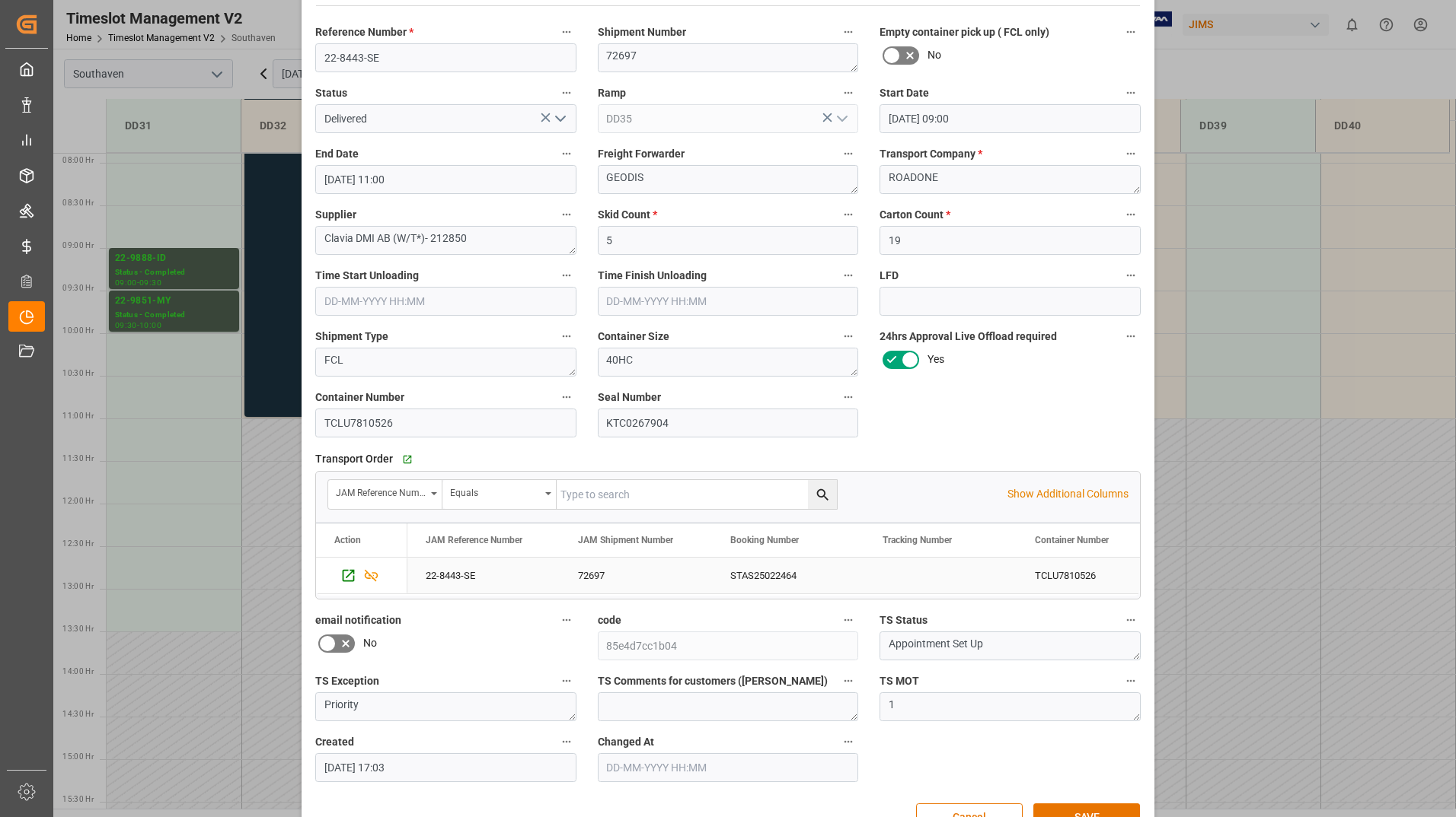
scroll to position [113, 0]
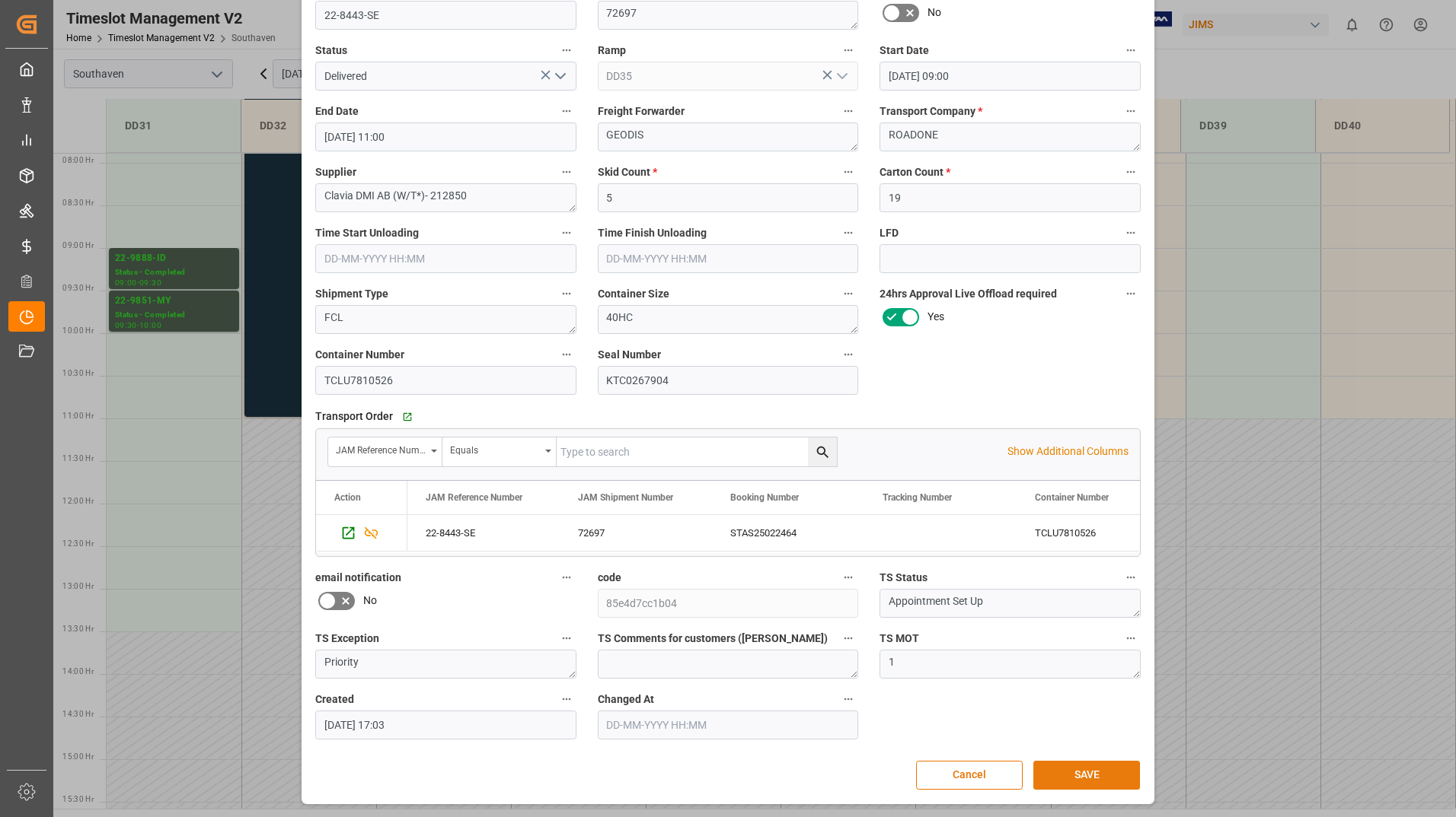
click at [1097, 782] on button "SAVE" at bounding box center [1086, 776] width 106 height 29
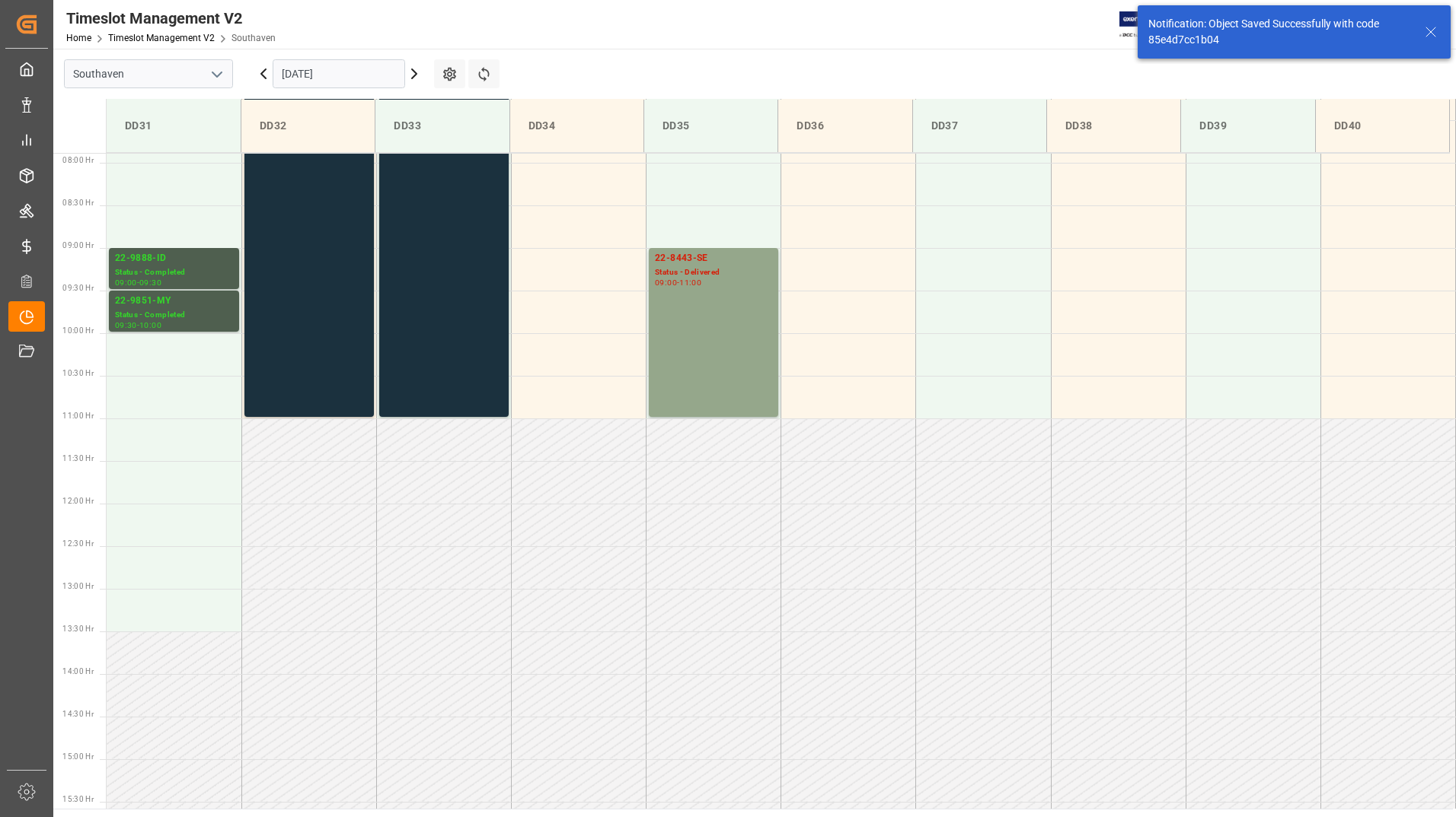
scroll to position [368, 0]
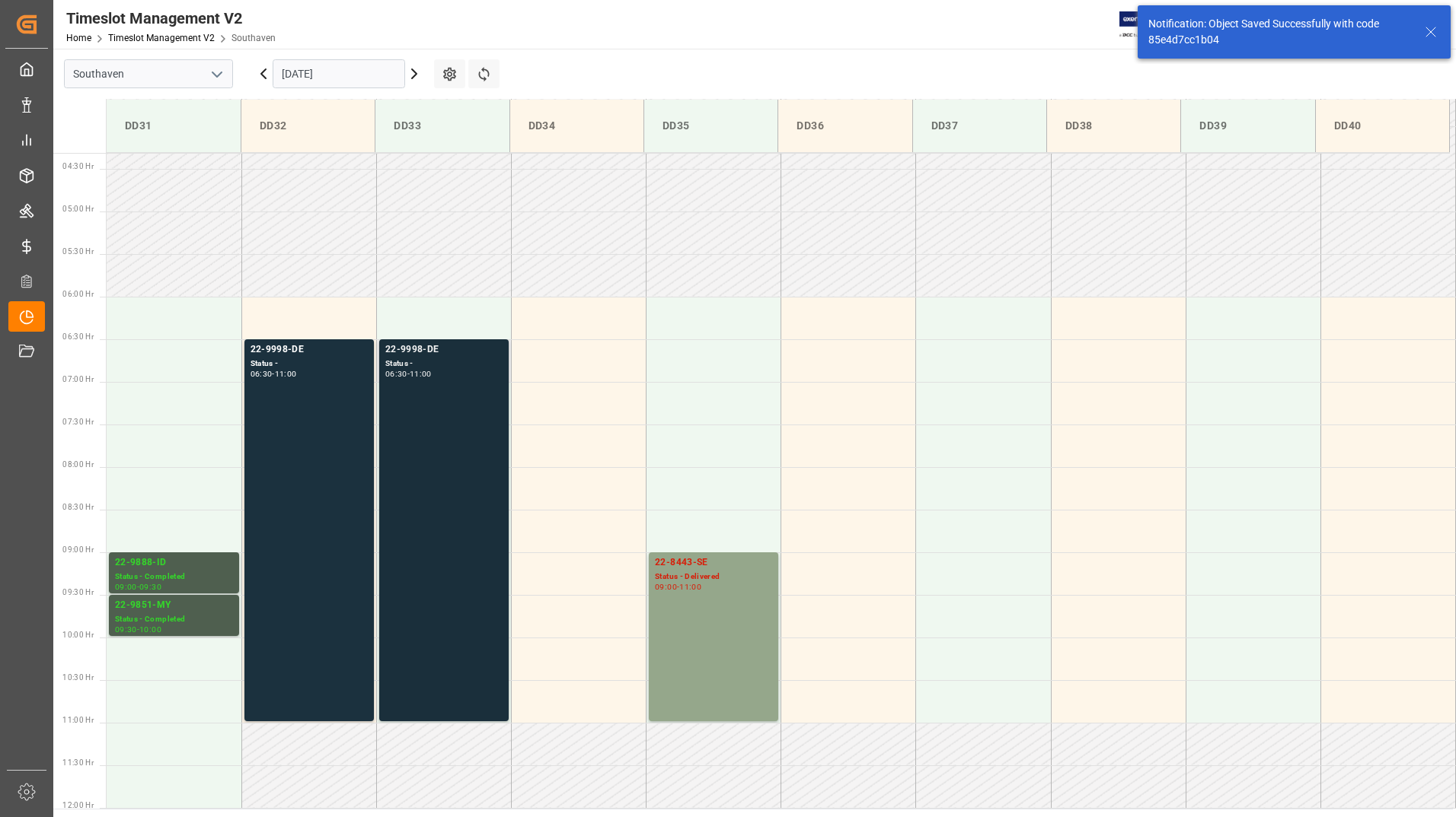
click at [447, 398] on div "22-9998-DE Status - 06:30 - 11:00" at bounding box center [444, 530] width 117 height 376
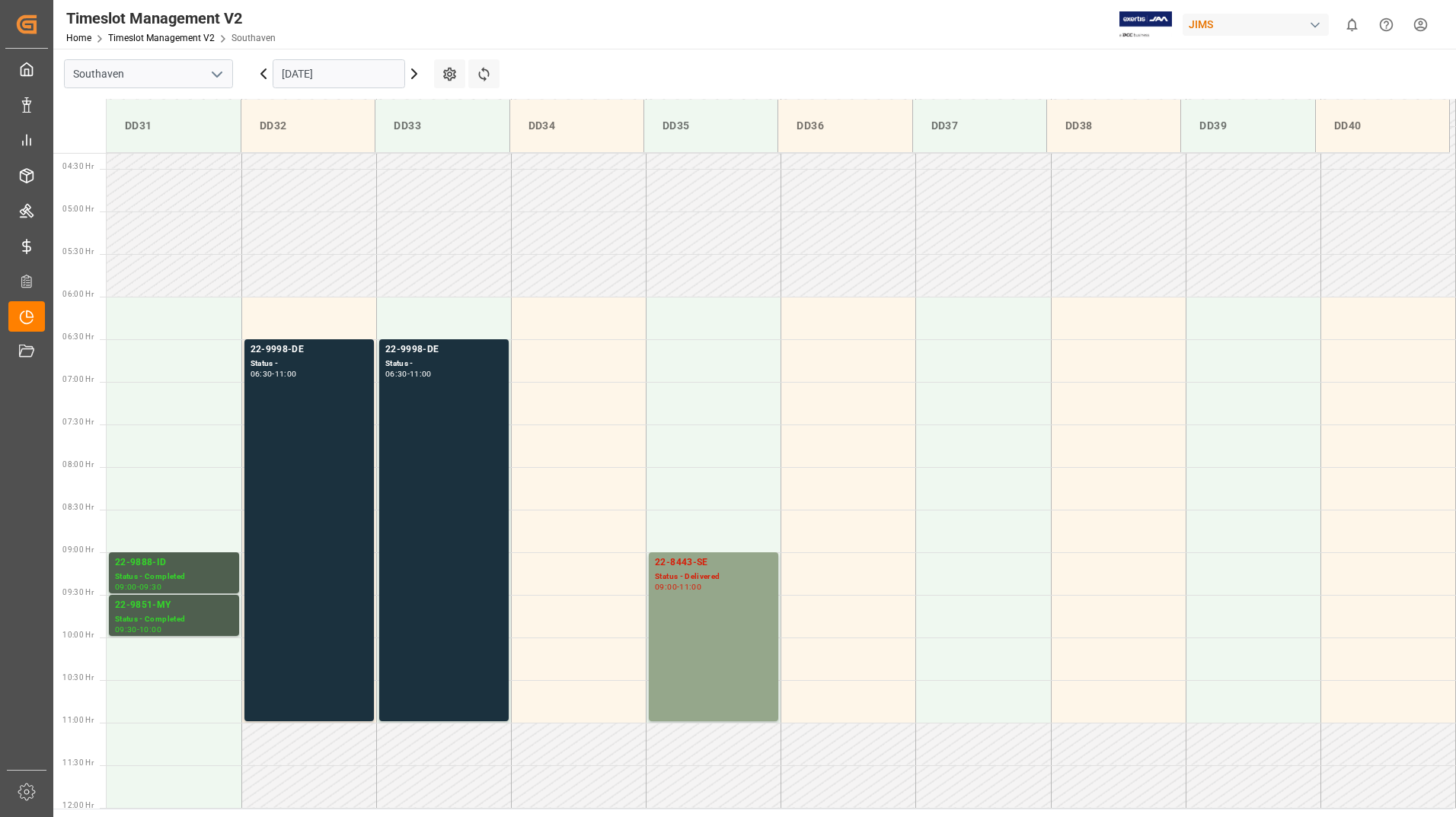
click at [360, 430] on div "22-9998-DE Status - 06:30 - 11:00" at bounding box center [309, 530] width 117 height 376
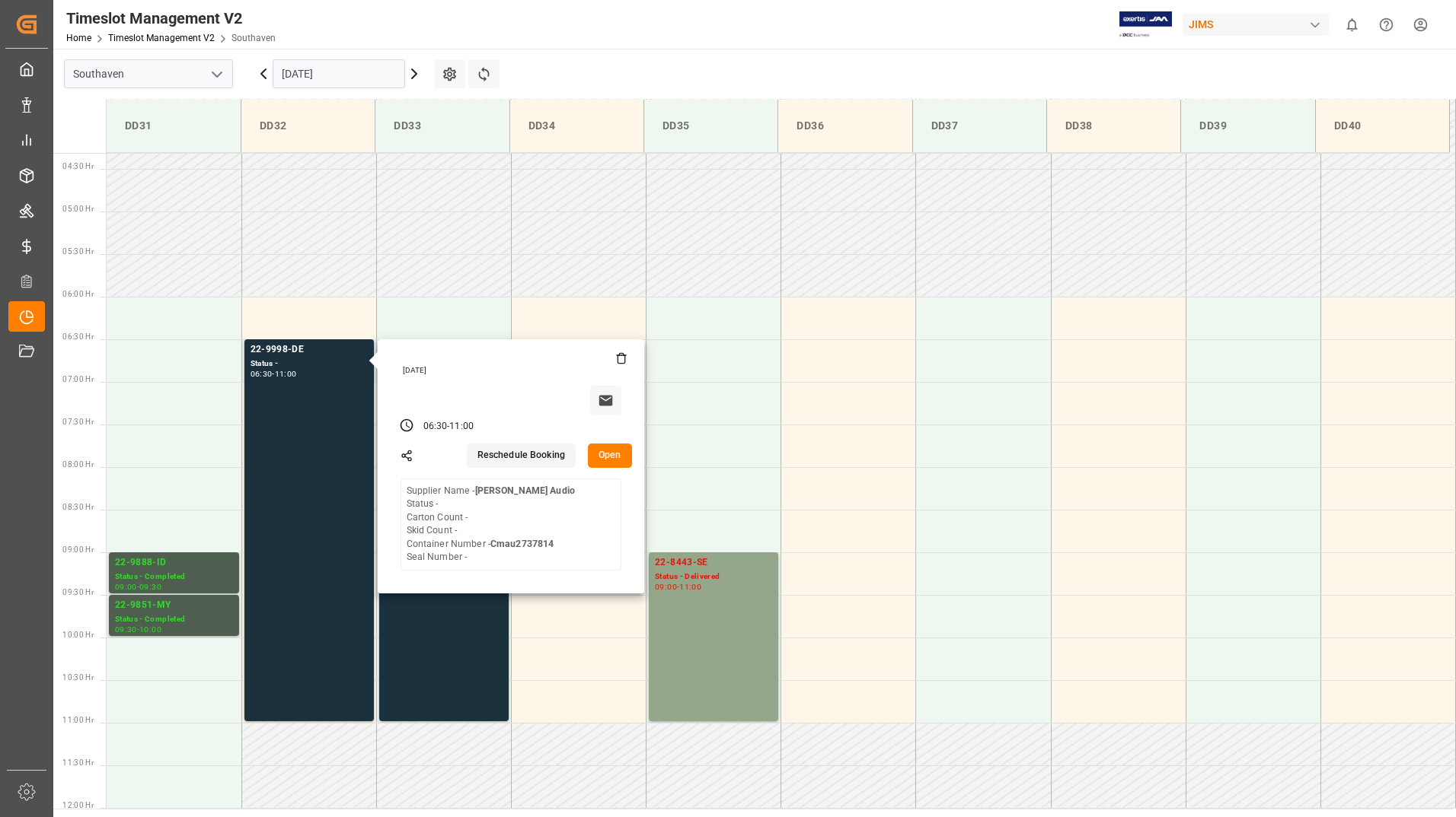
click at [604, 454] on button "Open" at bounding box center [610, 455] width 44 height 24
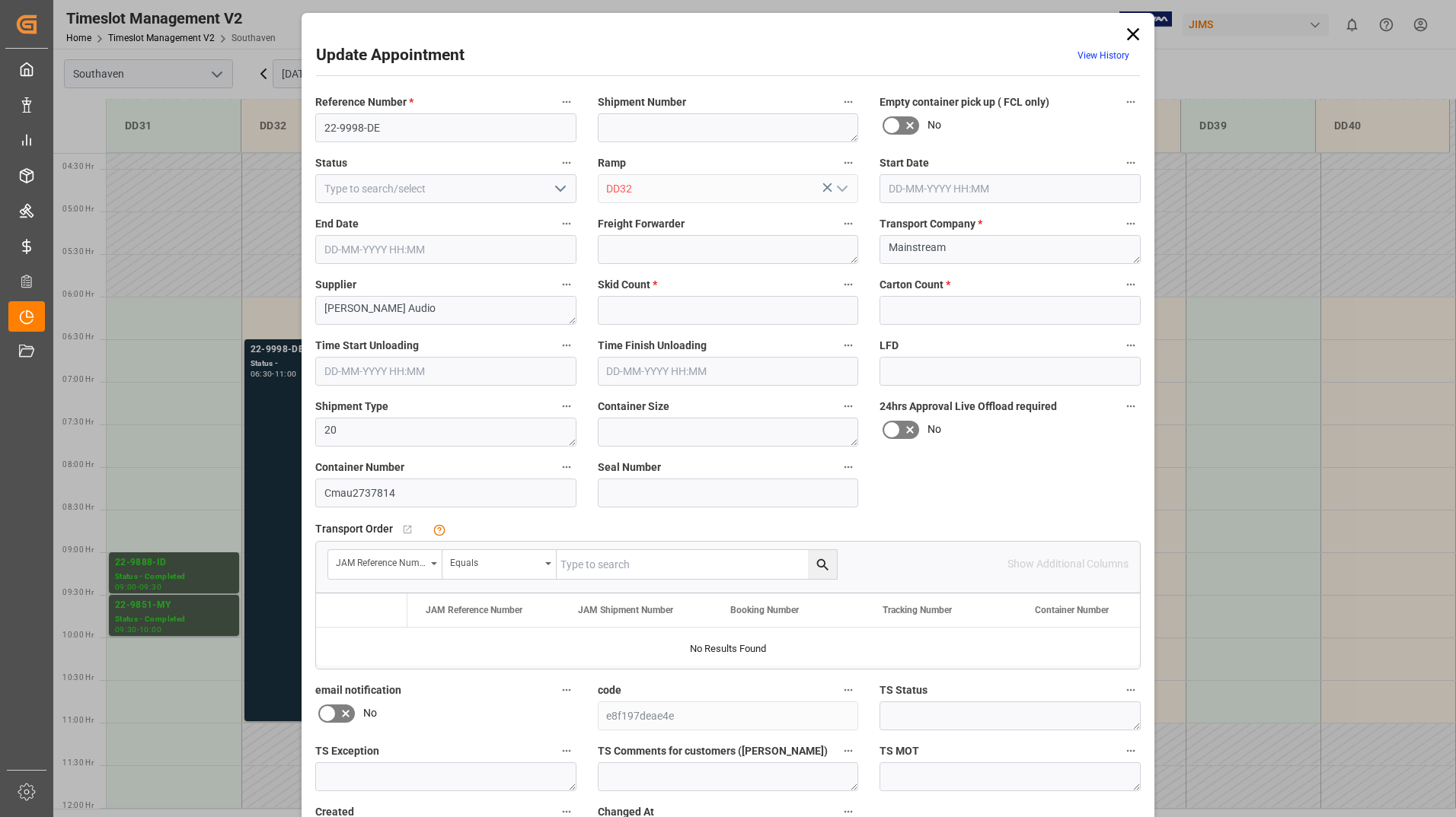
type input "0"
type input "[DATE] 06:30"
type input "[DATE] 11:00"
type input "[DATE] 17:05"
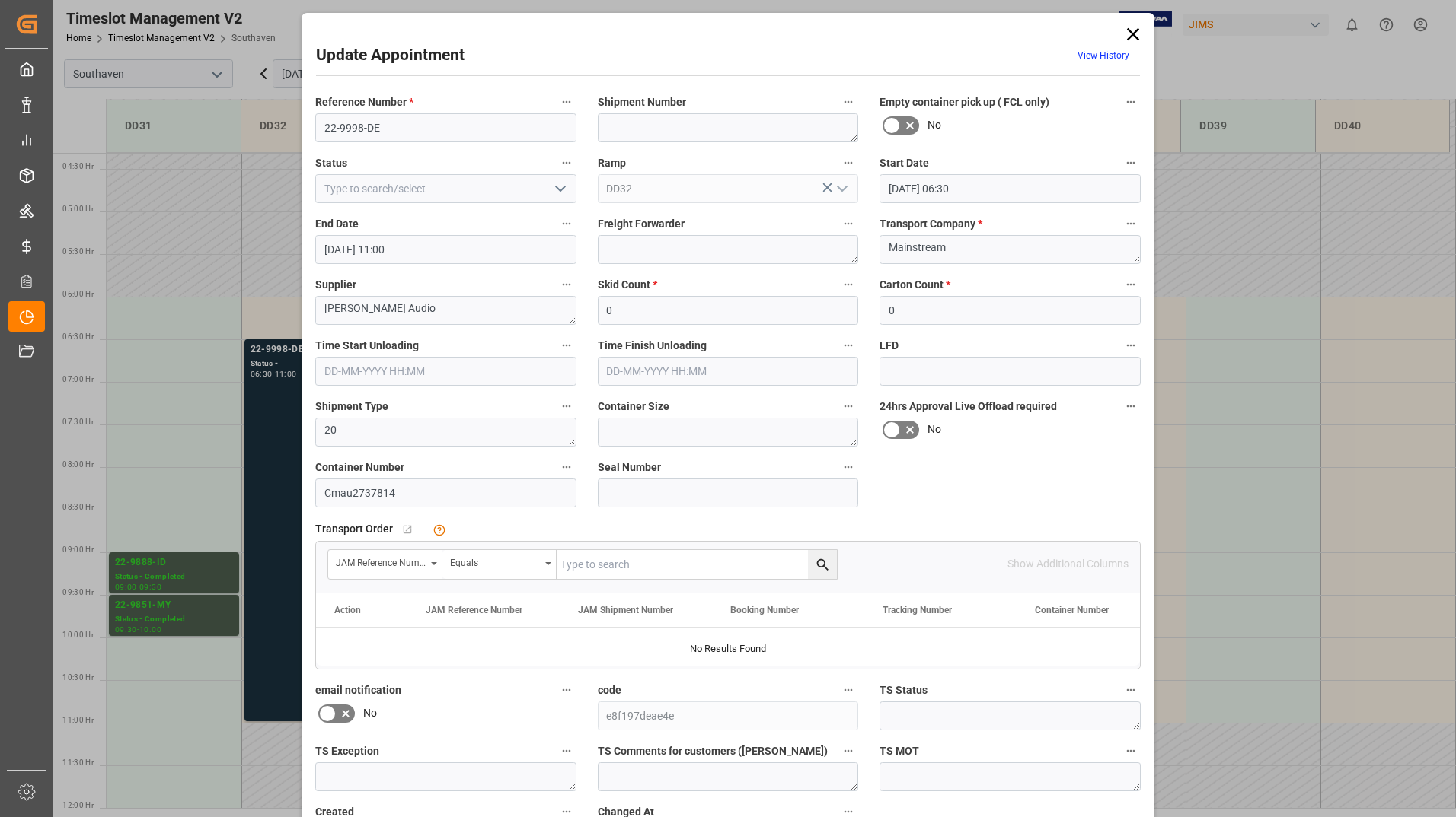
click at [556, 188] on polyline "open menu" at bounding box center [560, 188] width 9 height 5
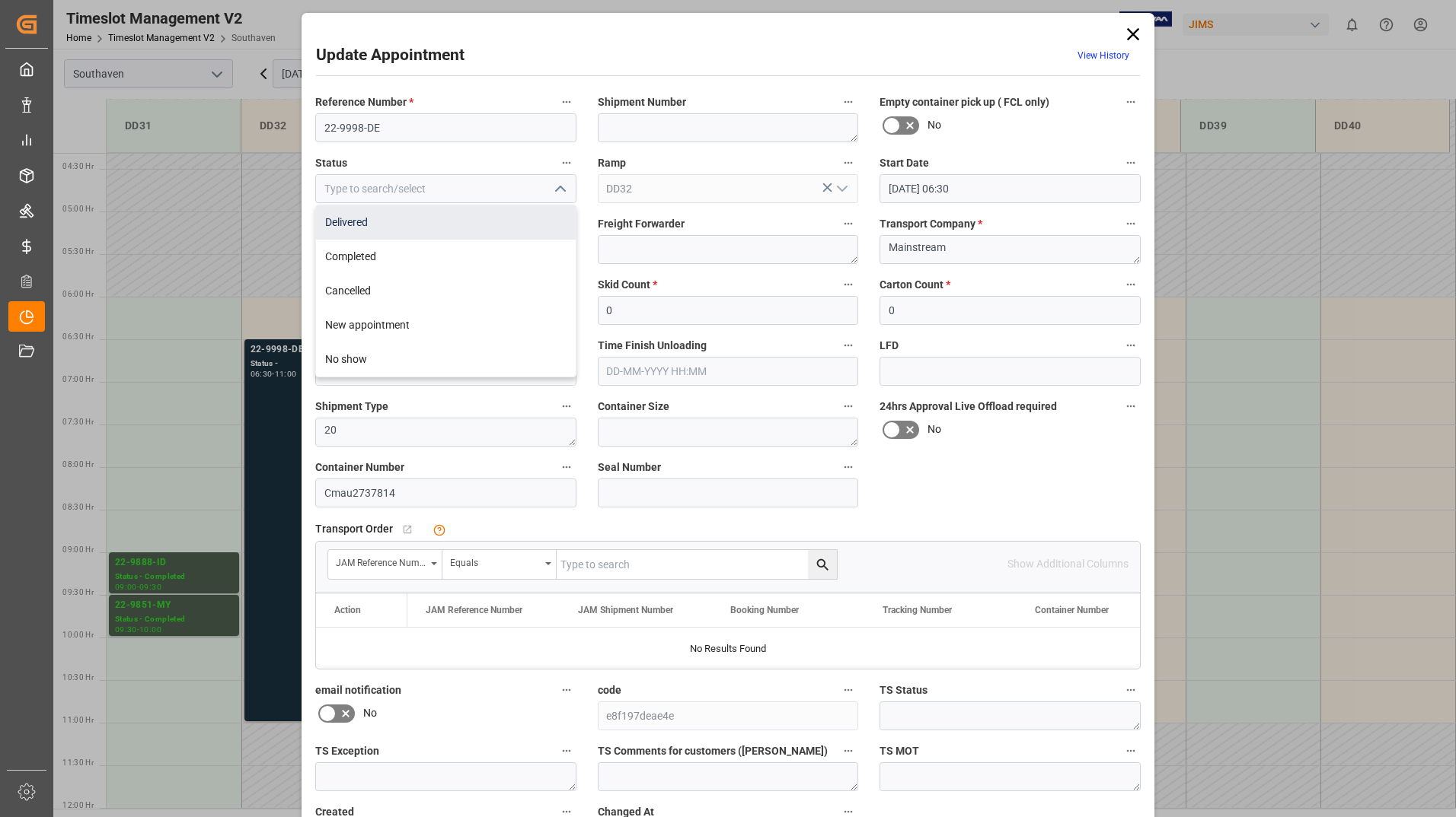
click at [518, 226] on div "Delivered" at bounding box center [446, 223] width 260 height 34
type input "Delivered"
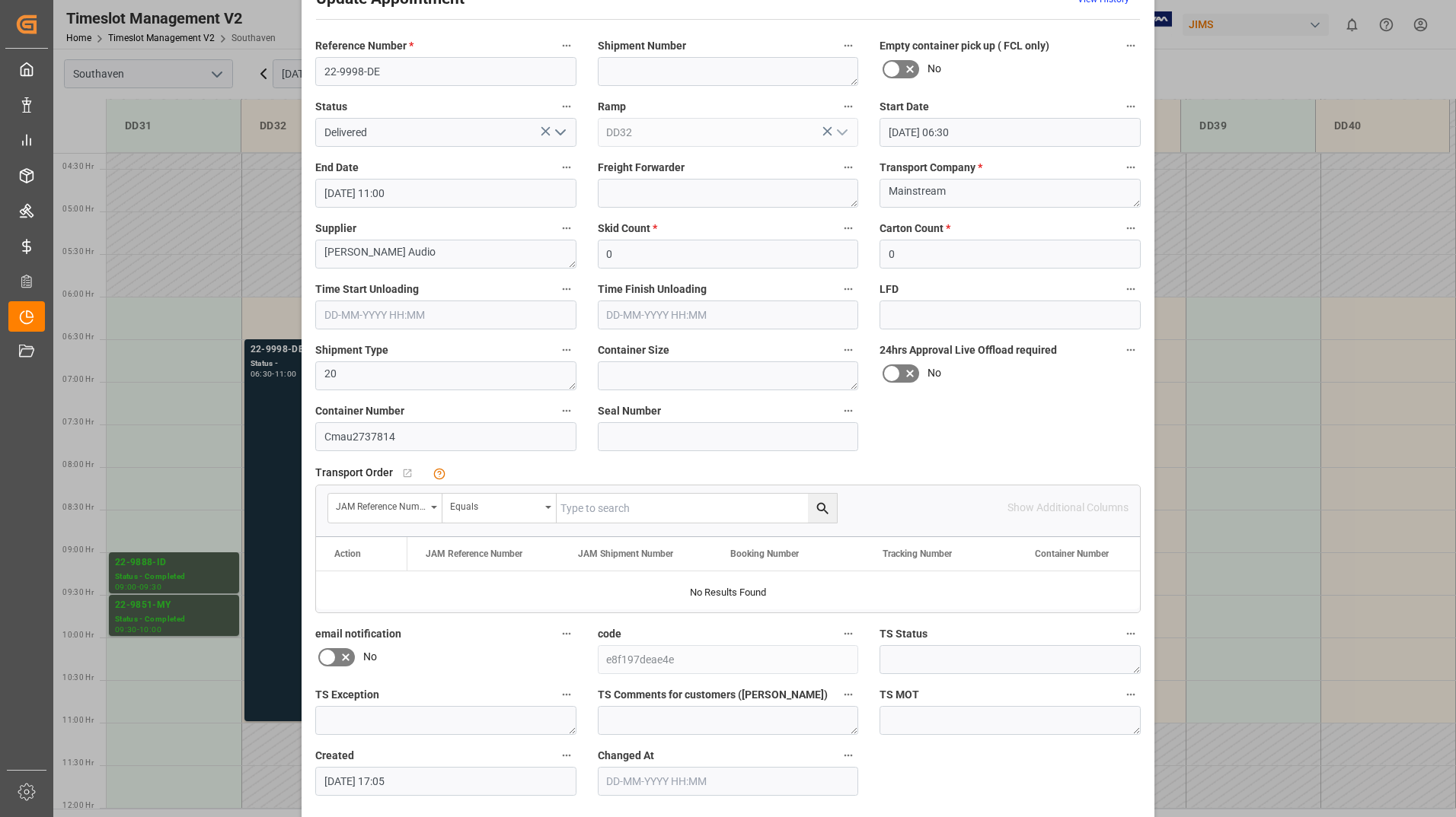
scroll to position [113, 0]
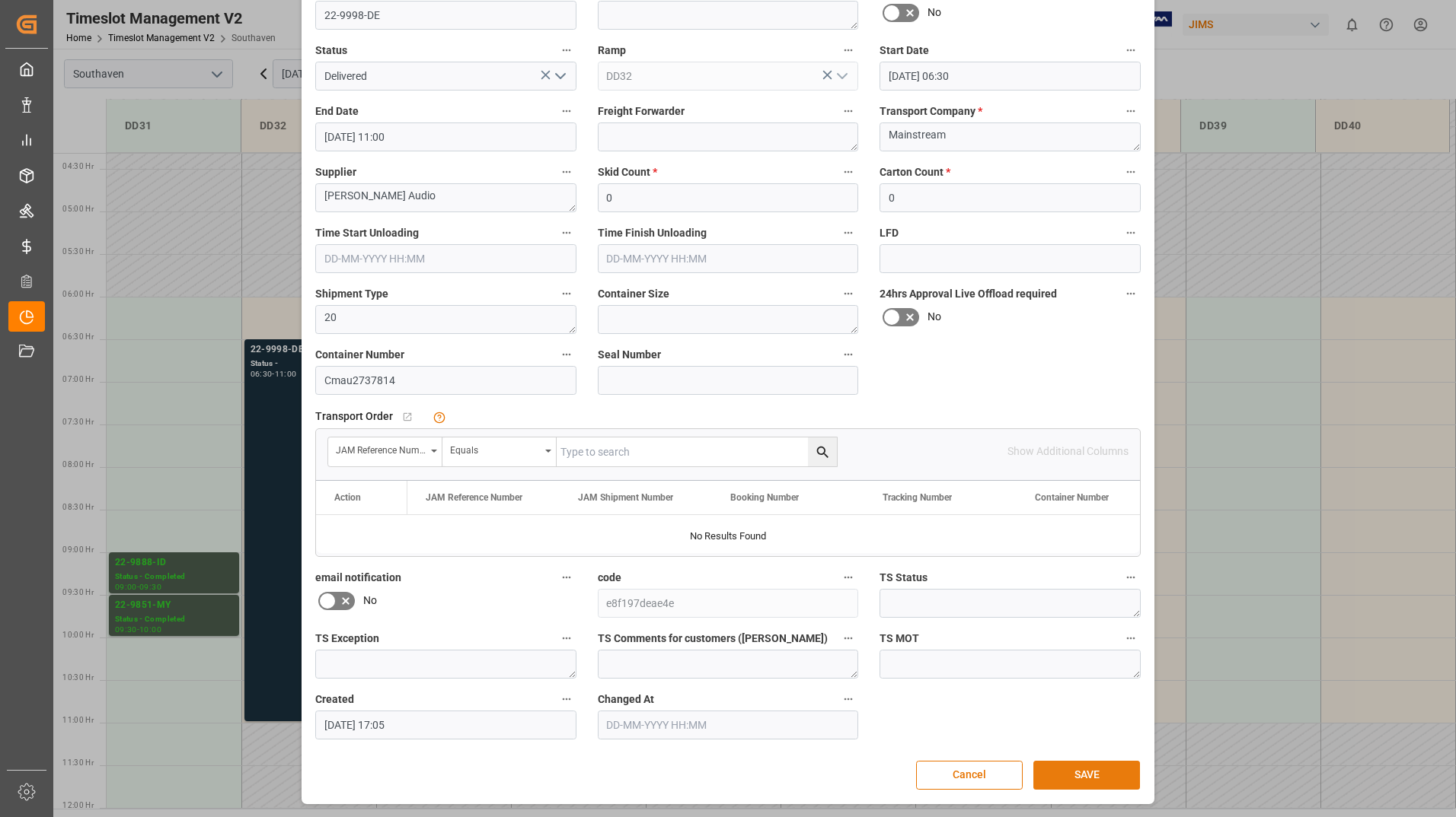
click at [1074, 775] on button "SAVE" at bounding box center [1086, 776] width 106 height 29
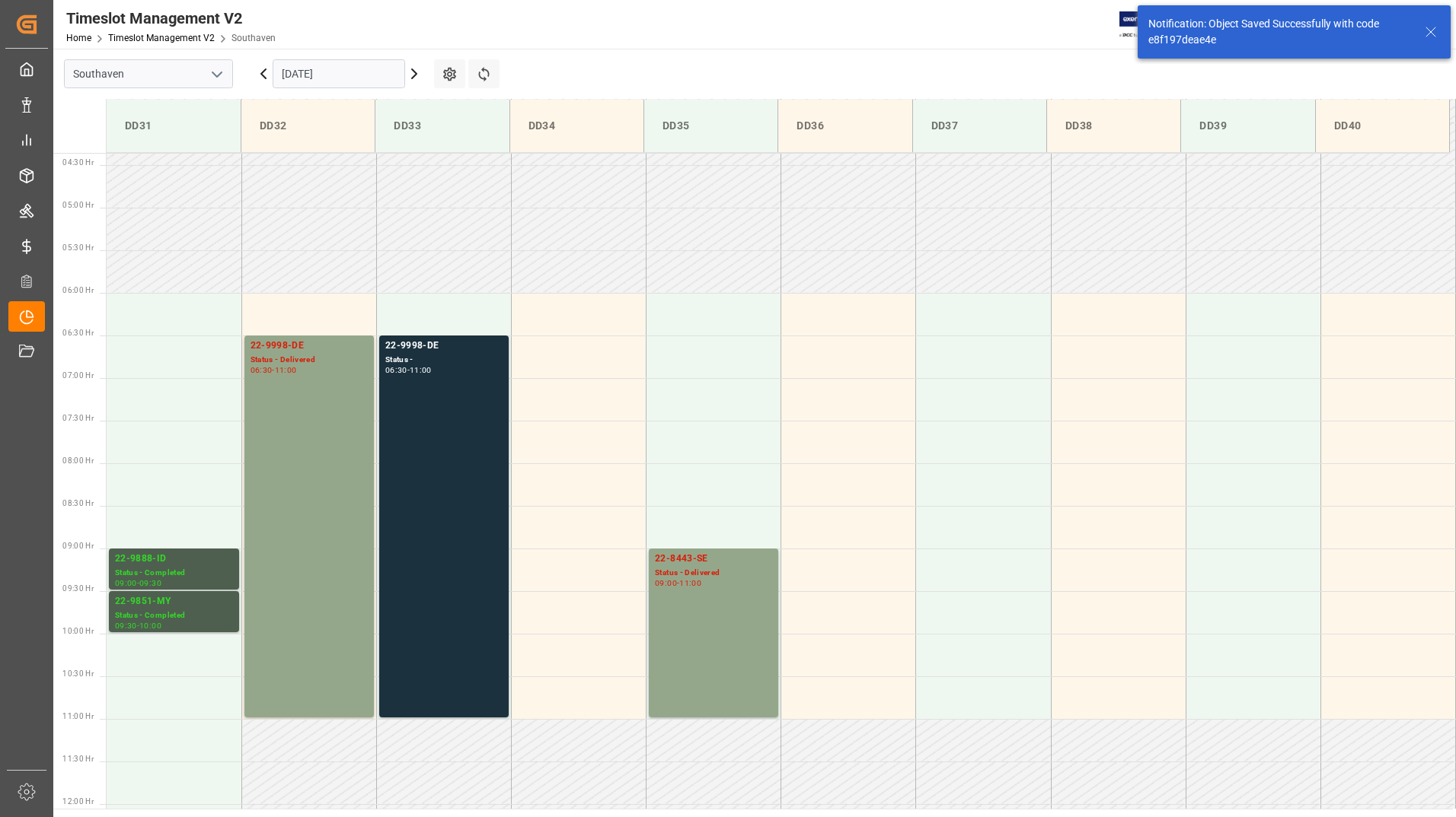
scroll to position [417, 0]
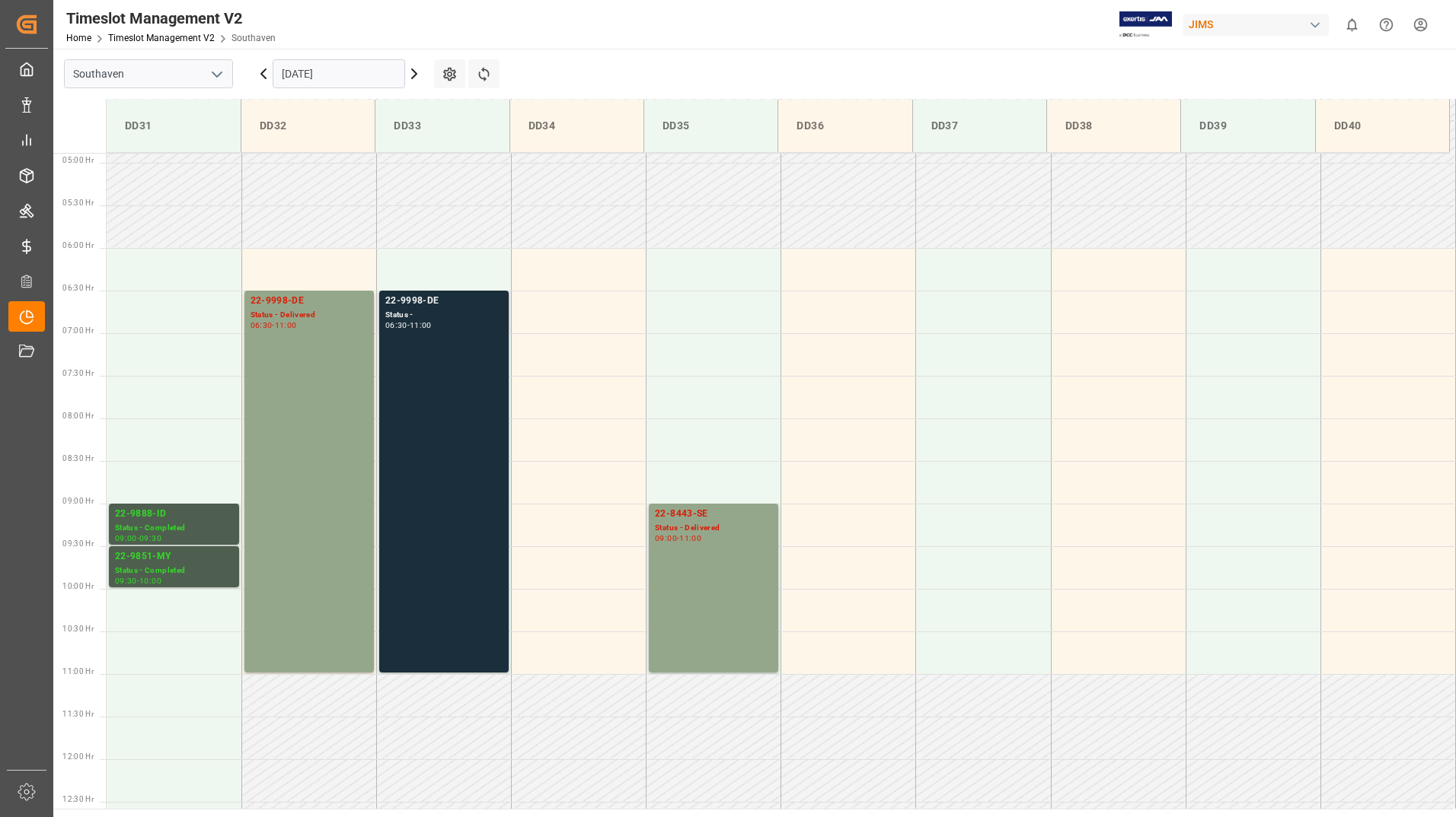
click at [457, 435] on div "22-9998-DE Status - 06:30 - 11:00" at bounding box center [444, 482] width 117 height 376
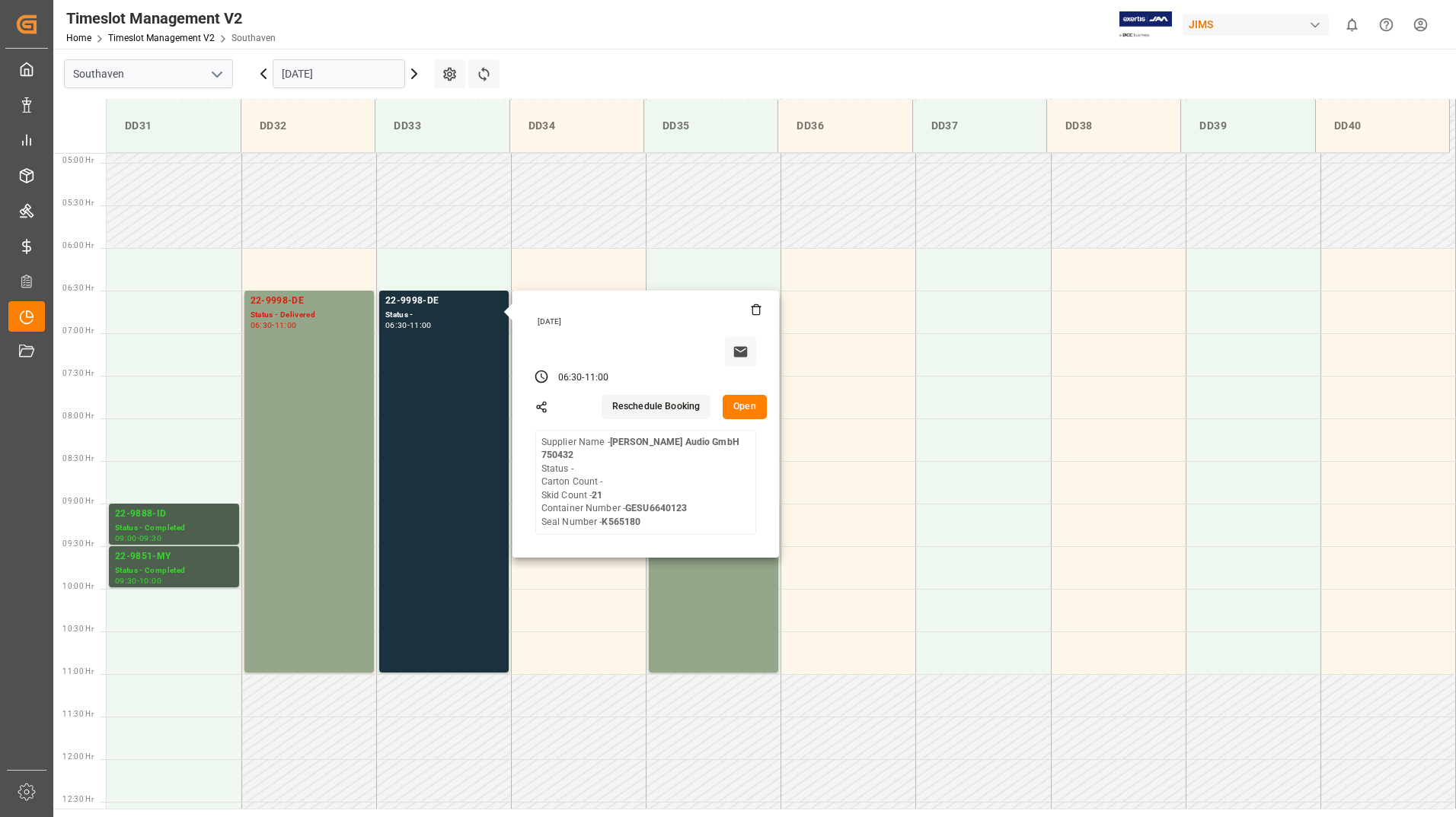
click at [740, 408] on button "Open" at bounding box center [744, 407] width 44 height 24
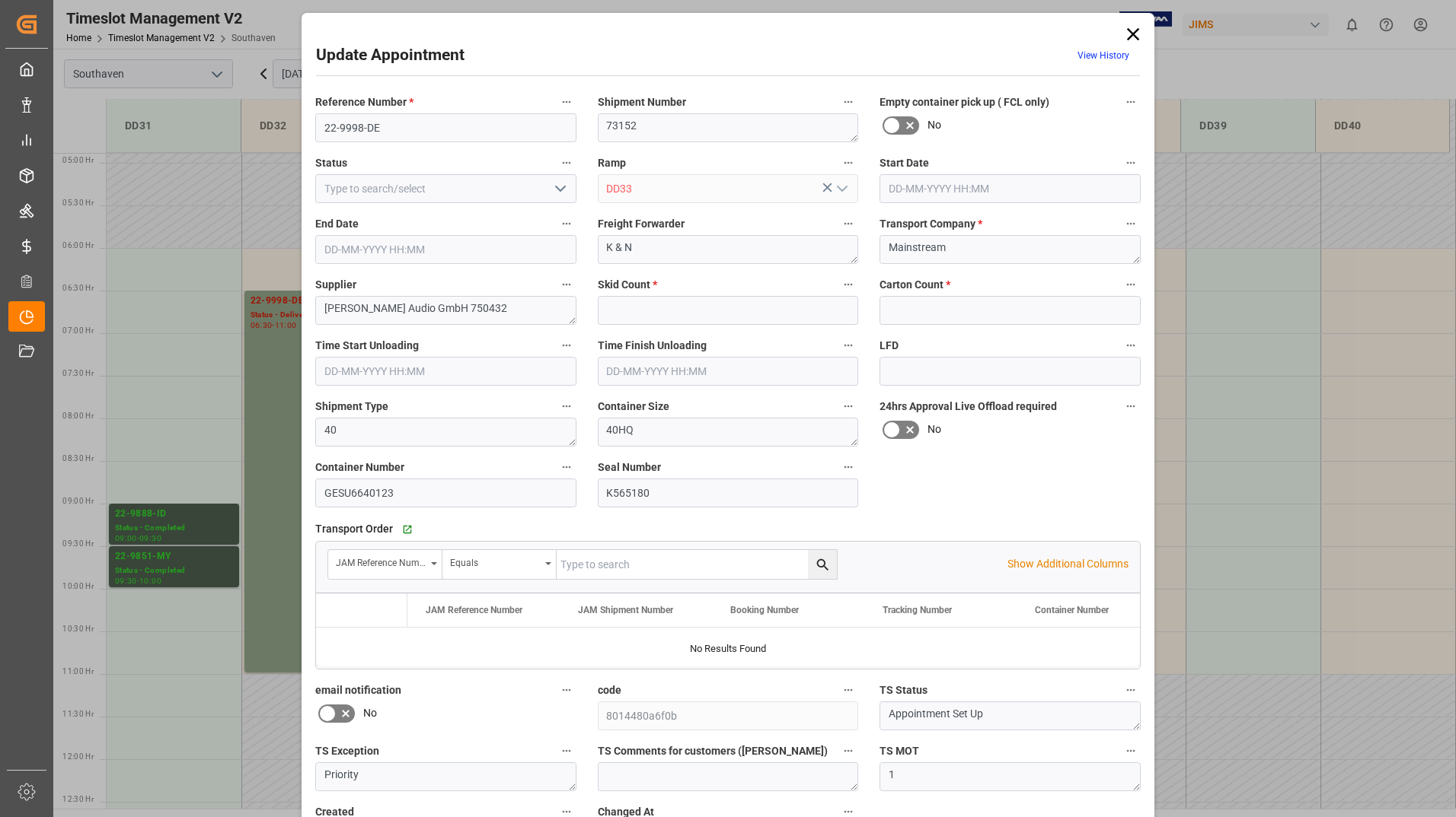
type input "21"
type input "0"
type input "[DATE] 06:30"
type input "[DATE] 11:00"
type input "[DATE] 17:06"
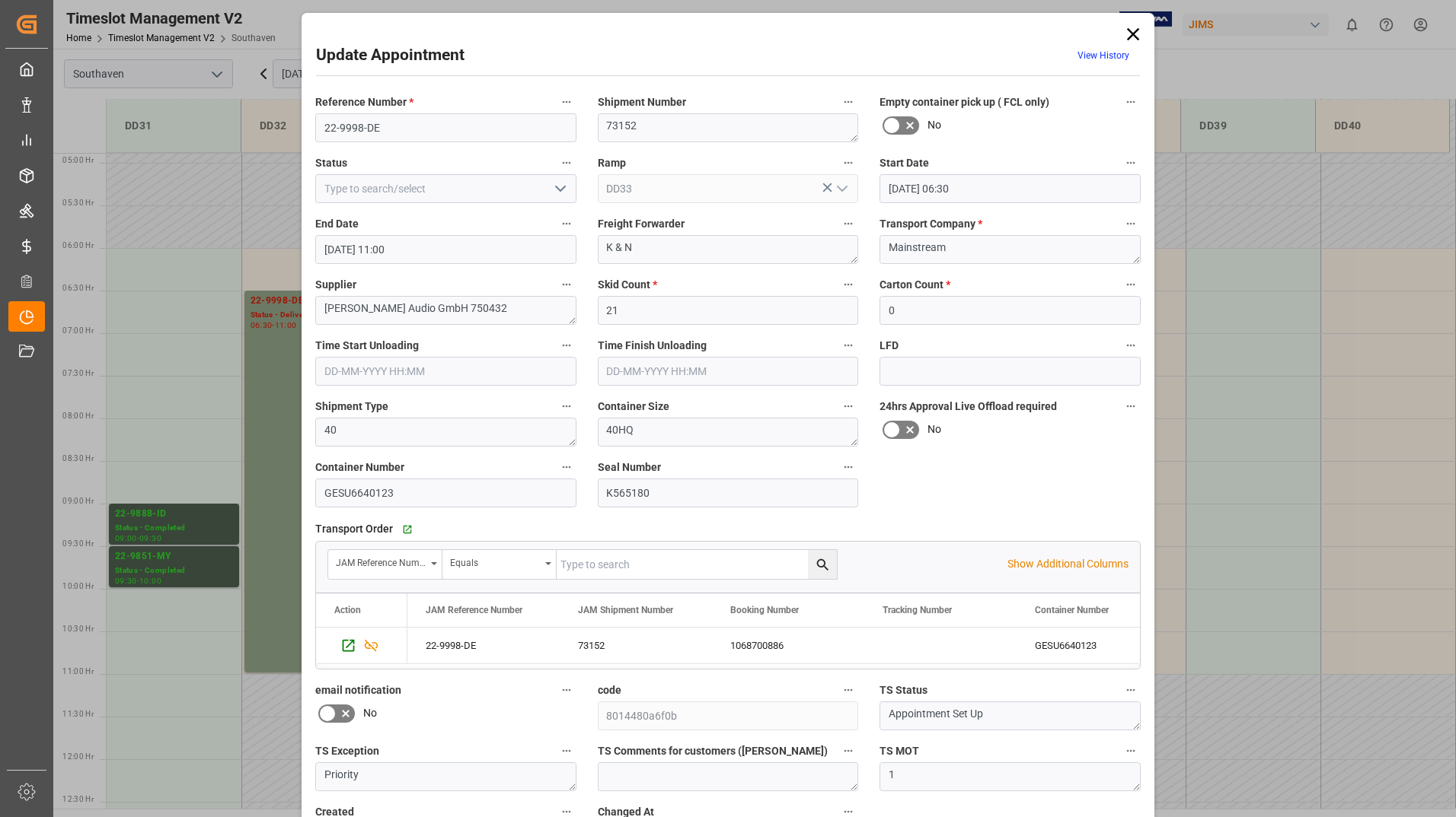
click at [556, 188] on polyline "open menu" at bounding box center [560, 188] width 9 height 5
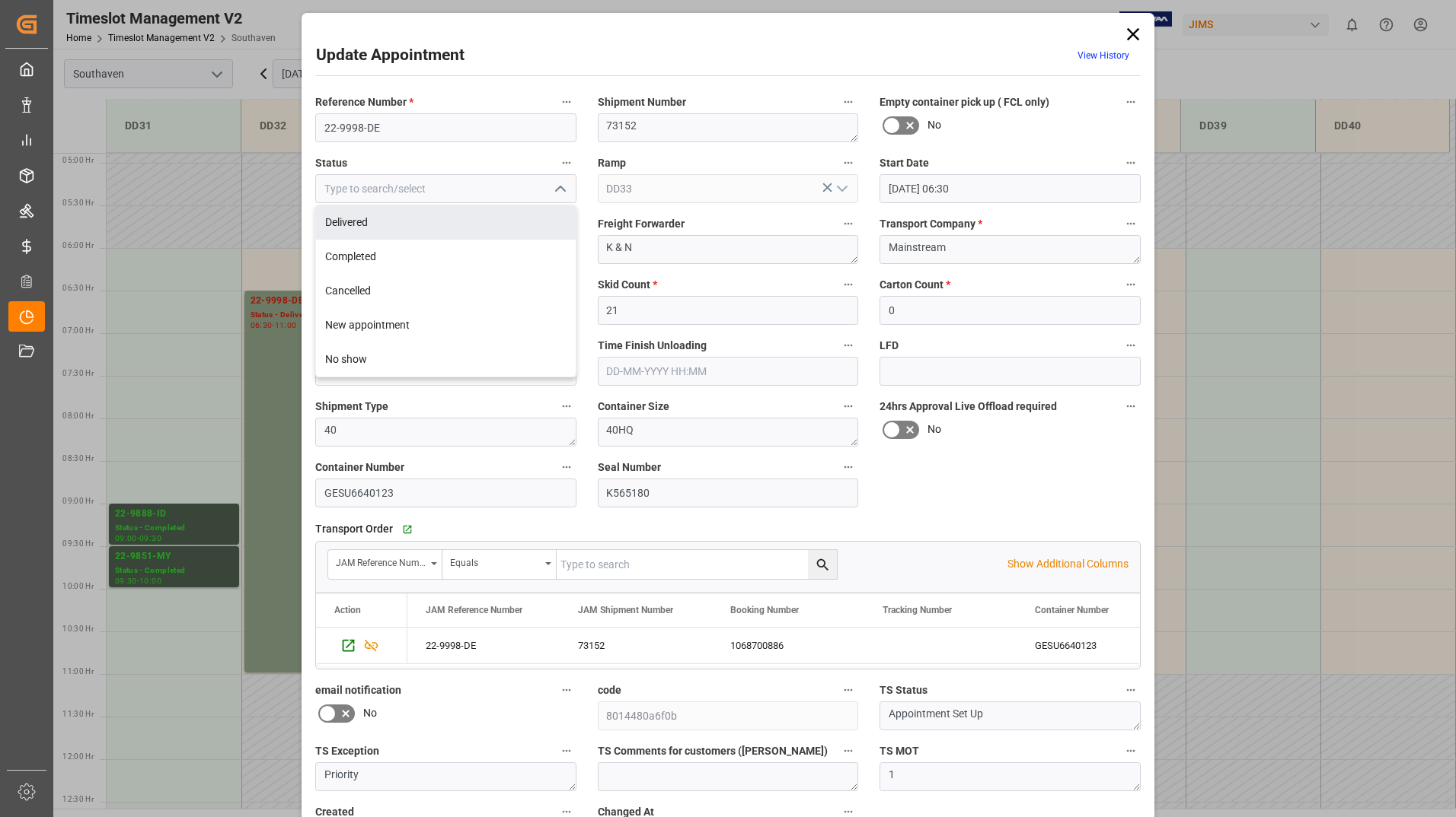
click at [541, 219] on div "Delivered" at bounding box center [446, 223] width 260 height 34
type input "Delivered"
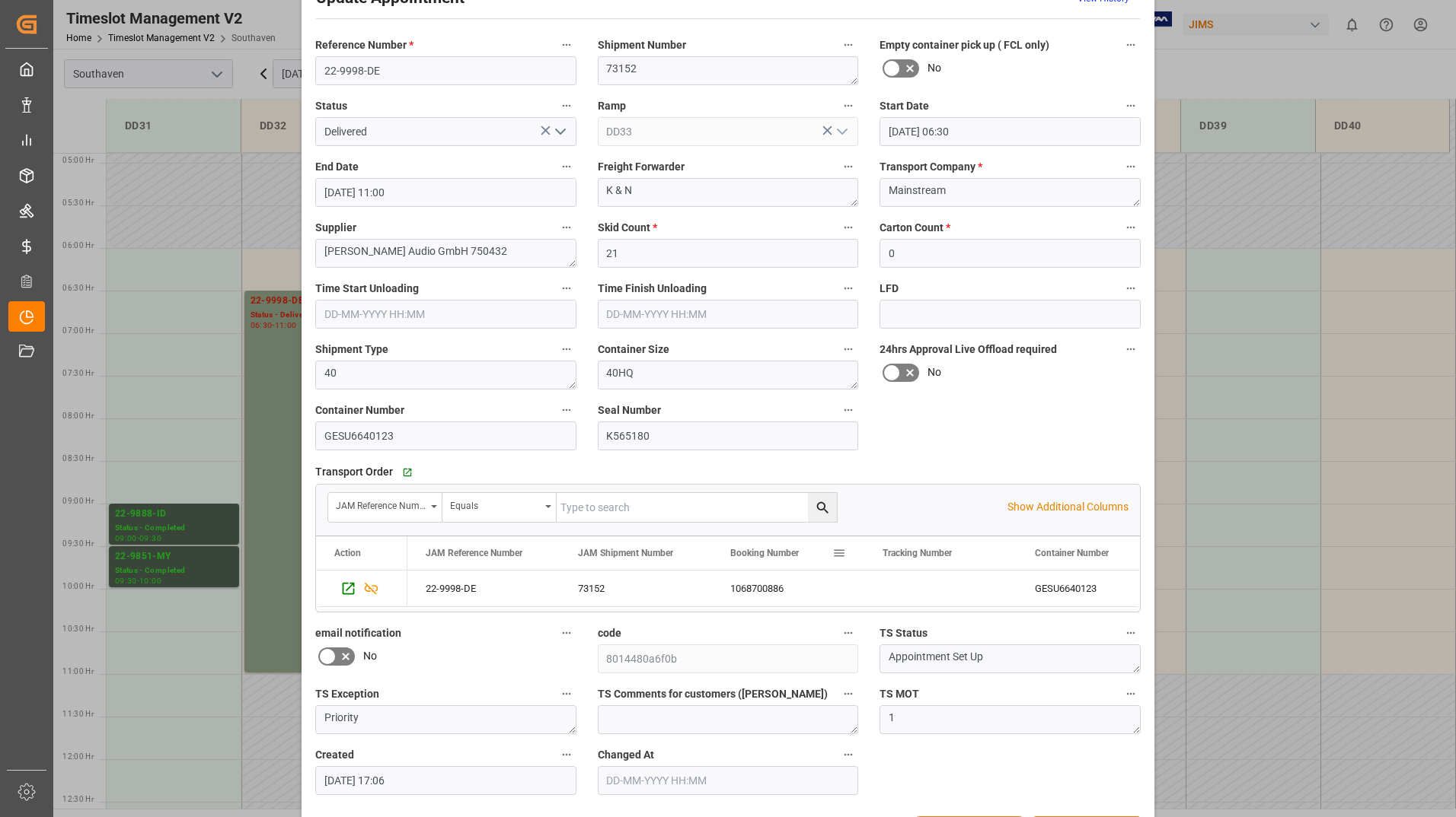
scroll to position [113, 0]
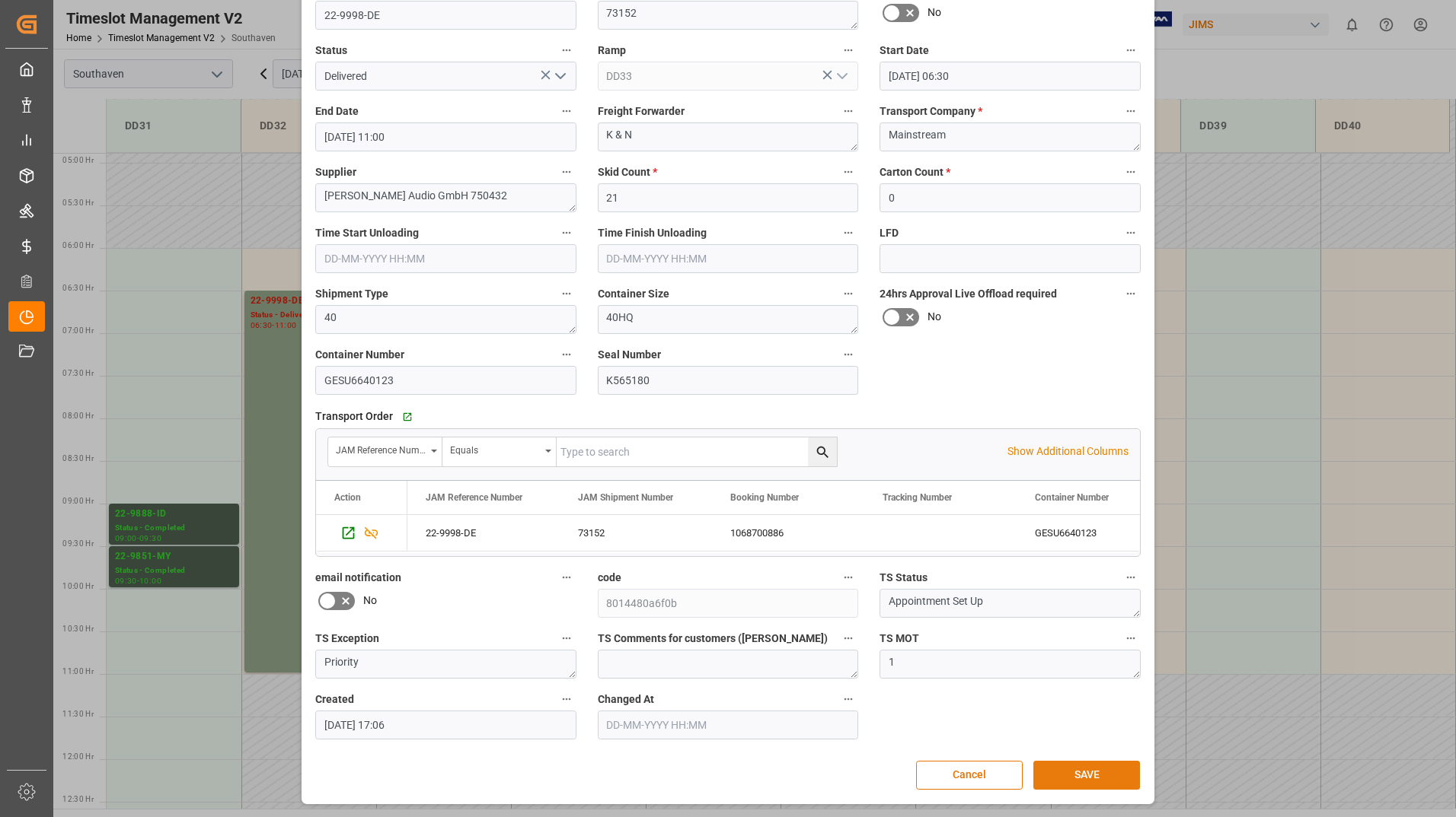
click at [1097, 770] on button "SAVE" at bounding box center [1086, 776] width 106 height 29
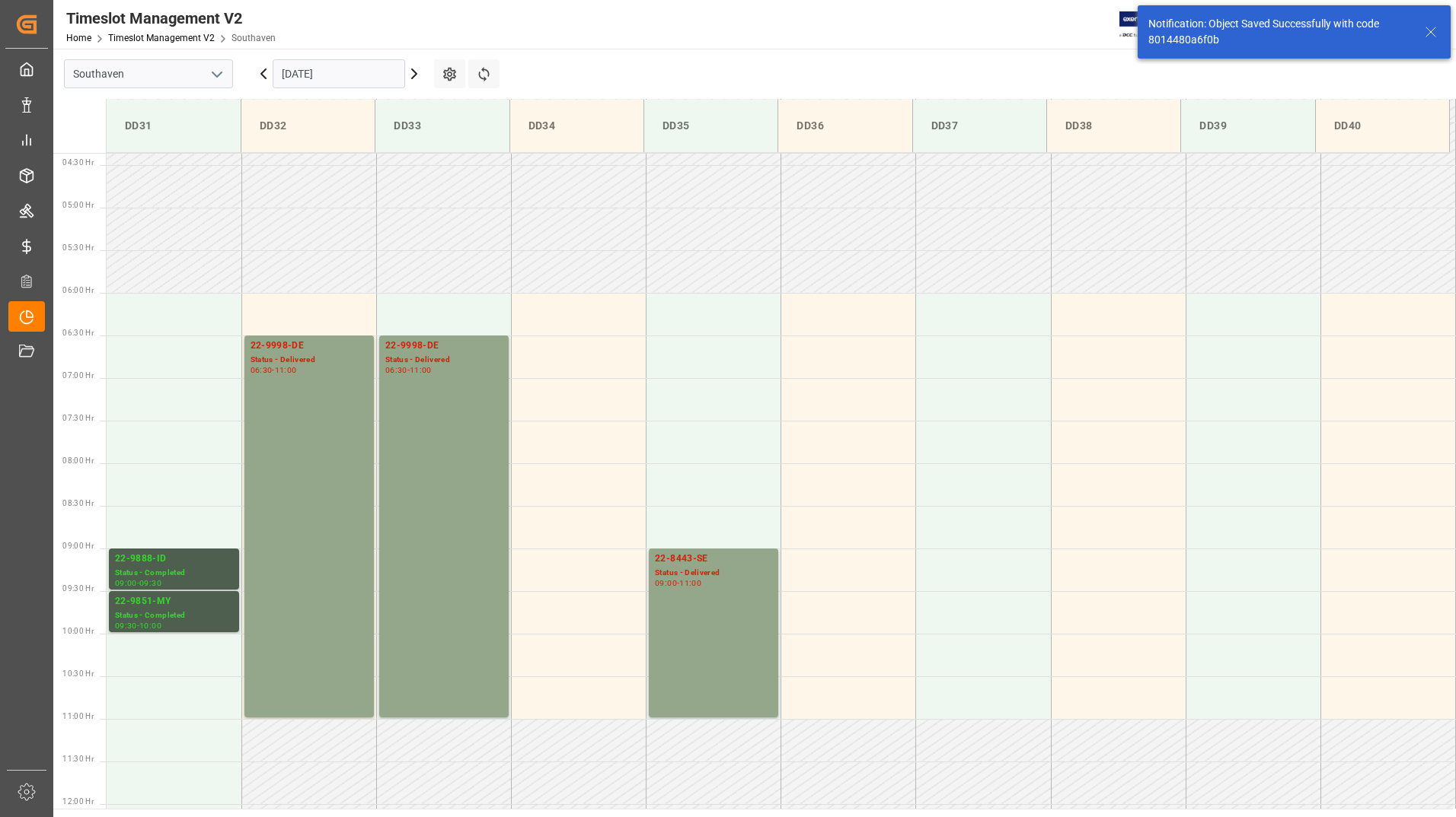
scroll to position [417, 0]
